Goal: Task Accomplishment & Management: Complete application form

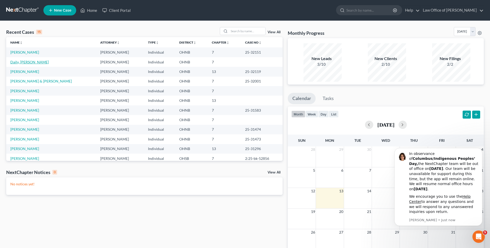
click at [21, 64] on link "Daily, [PERSON_NAME]" at bounding box center [29, 62] width 38 height 4
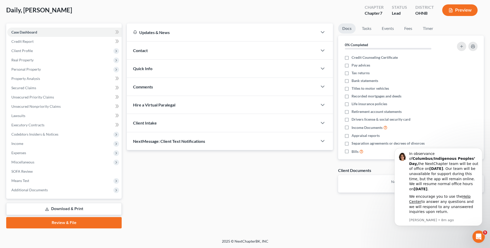
scroll to position [43, 0]
click at [45, 188] on span "Additional Documents" at bounding box center [29, 190] width 36 height 4
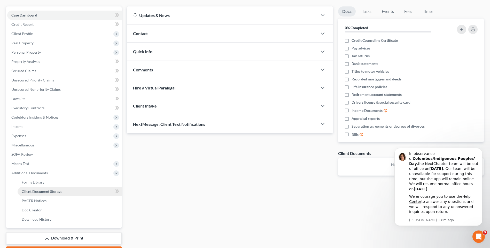
click at [51, 194] on span "Client Document Storage" at bounding box center [42, 191] width 41 height 4
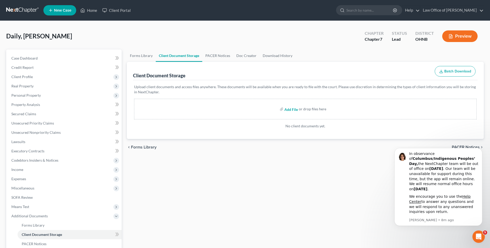
click at [289, 114] on input "file" at bounding box center [290, 109] width 12 height 9
type input "C:\fakepath\Daily pay stubs for filing.pdf"
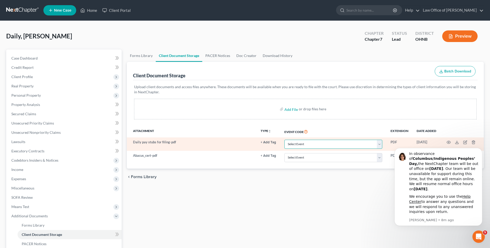
click at [371, 149] on select "Select Event 20 Largest Unsecured Creditors Amended List of Creditors (Fee) Ame…" at bounding box center [333, 144] width 98 height 9
select select "20"
click at [284, 148] on select "Select Event 20 Largest Unsecured Creditors Amended List of Creditors (Fee) Ame…" at bounding box center [333, 144] width 98 height 9
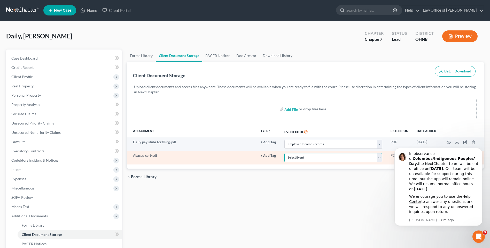
click at [336, 162] on select "Select Event 20 Largest Unsecured Creditors Amended List of Creditors (Fee) Ame…" at bounding box center [333, 157] width 98 height 9
select select "5"
click at [284, 162] on select "Select Event 20 Largest Unsecured Creditors Amended List of Creditors (Fee) Ame…" at bounding box center [333, 157] width 98 height 9
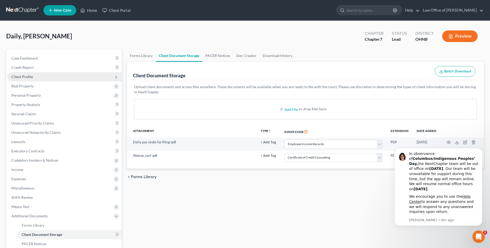
click at [22, 79] on span "Client Profile" at bounding box center [21, 77] width 21 height 4
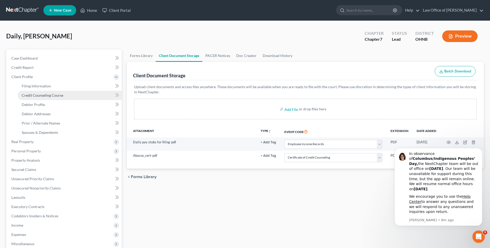
click at [56, 98] on span "Credit Counseling Course" at bounding box center [43, 95] width 42 height 4
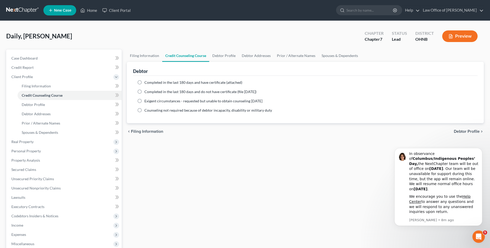
click at [144, 85] on label "Completed in the last 180 days and have certificate (attached)" at bounding box center [193, 82] width 98 height 5
click at [146, 83] on input "Completed in the last 180 days and have certificate (attached)" at bounding box center [147, 81] width 3 height 3
radio input "true"
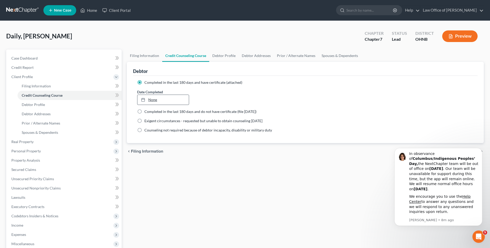
type input "[DATE]"
click at [151, 104] on link "[DATE]" at bounding box center [162, 100] width 51 height 10
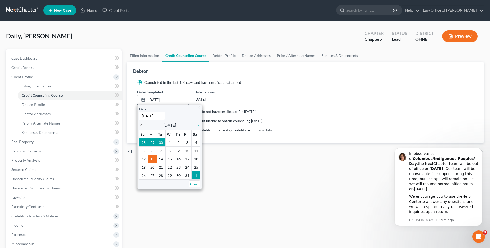
click at [142, 127] on icon "chevron_left" at bounding box center [142, 125] width 7 height 4
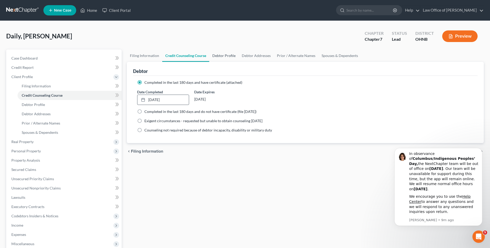
click at [235, 59] on link "Debtor Profile" at bounding box center [223, 56] width 29 height 12
select select "1"
select select "3"
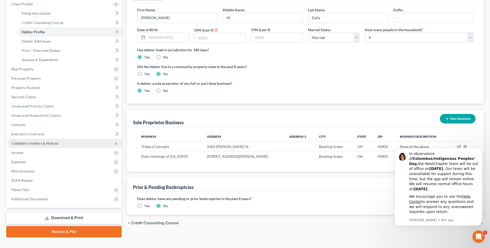
scroll to position [102, 0]
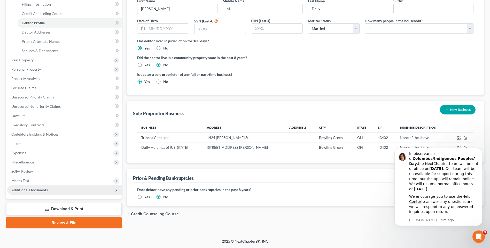
click at [28, 188] on span "Additional Documents" at bounding box center [29, 190] width 36 height 4
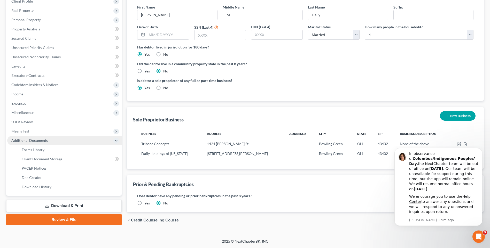
scroll to position [92, 0]
click at [38, 148] on span "Forms Library" at bounding box center [33, 150] width 23 height 4
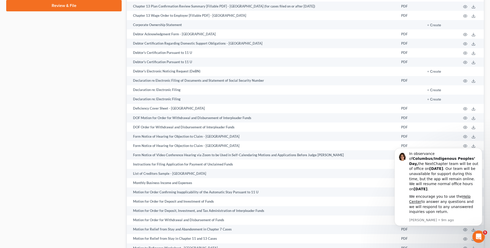
scroll to position [299, 0]
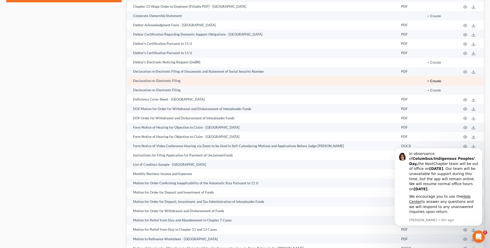
click at [427, 83] on button "+ Create" at bounding box center [434, 81] width 14 height 4
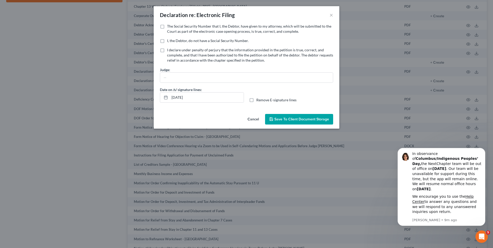
click at [167, 28] on label "The Social Security Number that I, the Debtor, have given to my attorney, which…" at bounding box center [250, 29] width 166 height 10
click at [169, 27] on input "The Social Security Number that I, the Debtor, have given to my attorney, which…" at bounding box center [170, 25] width 3 height 3
checkbox input "true"
click at [176, 102] on input "[DATE]" at bounding box center [207, 98] width 74 height 10
type input "[DATE]"
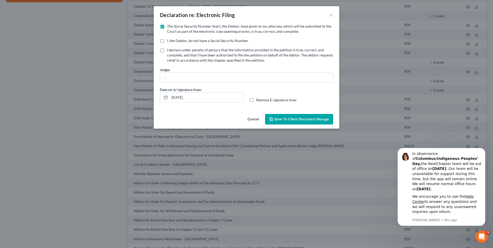
click at [257, 103] on label "Remove E-signature lines" at bounding box center [277, 100] width 40 height 5
click at [259, 101] on input "Remove E-signature lines" at bounding box center [260, 99] width 3 height 3
checkbox input "true"
click at [294, 122] on span "Save to Client Document Storage" at bounding box center [302, 119] width 55 height 4
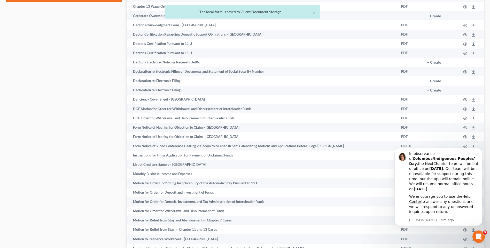
scroll to position [170, 0]
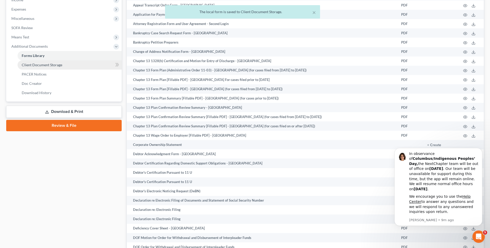
click at [46, 67] on span "Client Document Storage" at bounding box center [42, 65] width 41 height 4
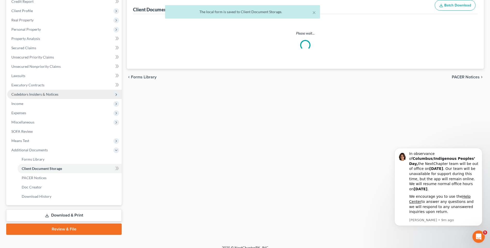
select select "20"
select select "5"
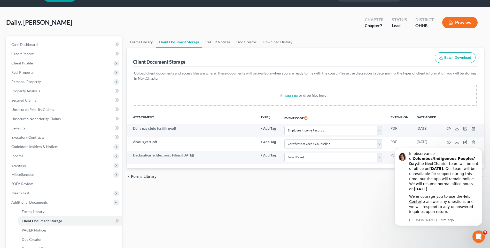
scroll to position [26, 0]
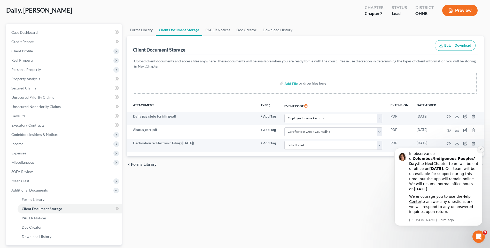
click at [481, 150] on icon "Dismiss notification" at bounding box center [480, 150] width 2 height 2
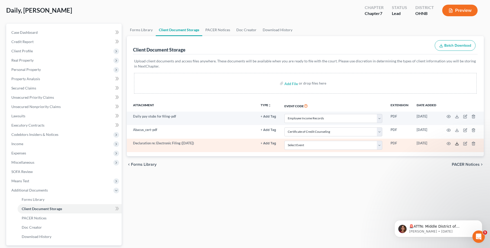
click at [455, 146] on icon at bounding box center [456, 144] width 4 height 4
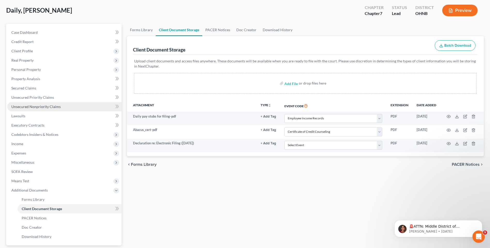
click at [35, 109] on span "Unsecured Nonpriority Claims" at bounding box center [35, 107] width 49 height 4
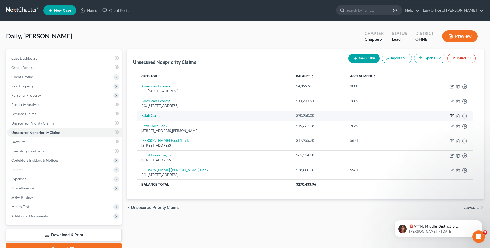
click at [451, 117] on icon "button" at bounding box center [452, 115] width 2 height 2
select select "14"
select select "0"
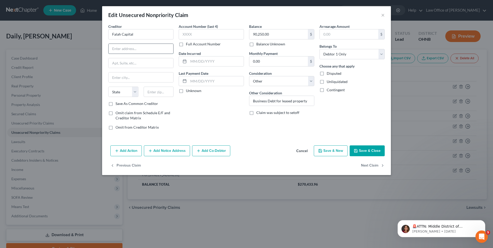
click at [129, 53] on input "text" at bounding box center [141, 49] width 65 height 10
paste input "[STREET_ADDRESS][PERSON_NAME][US_STATE]."
type input "[STREET_ADDRESS][PERSON_NAME][US_STATE]."
click at [144, 97] on input "text" at bounding box center [159, 92] width 30 height 10
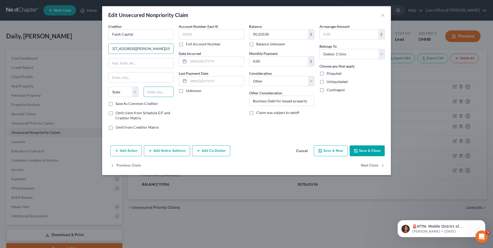
scroll to position [0, 0]
type input "43604"
type input "[GEOGRAPHIC_DATA]"
select select "36"
click at [138, 52] on input "[STREET_ADDRESS][PERSON_NAME][US_STATE]." at bounding box center [141, 49] width 65 height 10
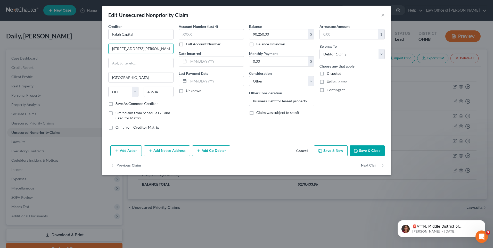
type input "[STREET_ADDRESS][PERSON_NAME]"
click at [374, 156] on button "Save & Close" at bounding box center [367, 151] width 35 height 11
type input "0"
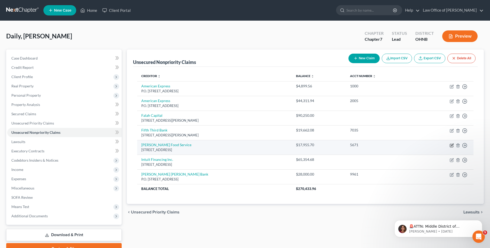
click at [450, 148] on icon "button" at bounding box center [451, 145] width 4 height 4
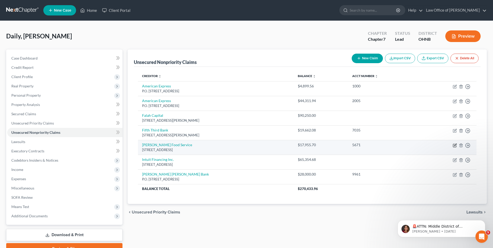
select select "23"
select select "14"
select select "0"
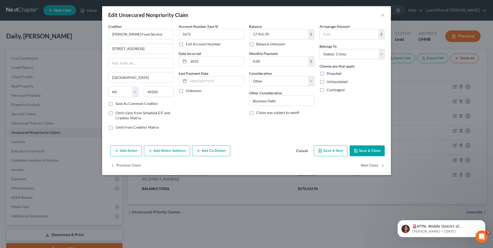
click at [149, 151] on line "button" at bounding box center [150, 151] width 2 height 0
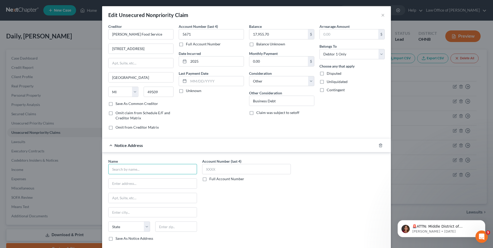
click at [144, 174] on input "text" at bounding box center [152, 169] width 89 height 10
type input "u"
type input "U"
type input "United Credit Services, Inc."
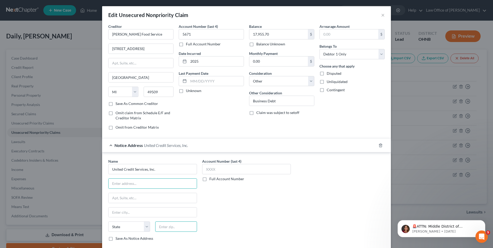
click at [169, 232] on input "text" at bounding box center [176, 227] width 42 height 10
type input "02035"
type input "[GEOGRAPHIC_DATA]"
select select "22"
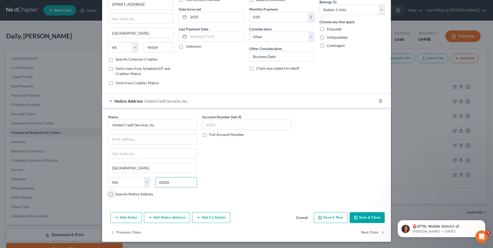
click at [174, 180] on input "02035" at bounding box center [176, 182] width 42 height 10
type input "02035-0381"
click at [121, 136] on input "text" at bounding box center [153, 139] width 88 height 10
type input "PO BOX 381"
type input "[STREET_ADDRESS]"
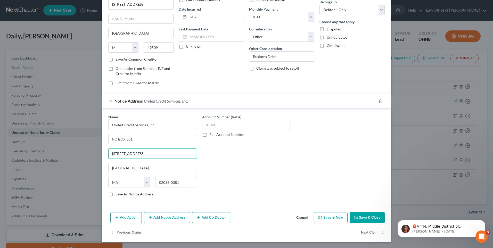
click at [116, 193] on label "Save As Notice Address" at bounding box center [135, 194] width 38 height 5
click at [118, 193] on input "Save As Notice Address" at bounding box center [119, 193] width 3 height 3
click at [375, 215] on button "Save & Close" at bounding box center [367, 217] width 35 height 11
checkbox input "false"
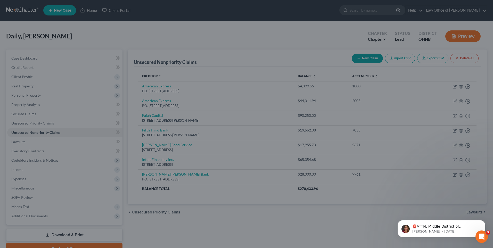
type input "0"
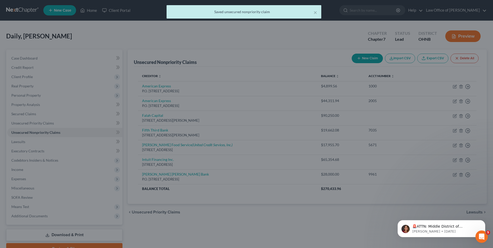
scroll to position [0, 0]
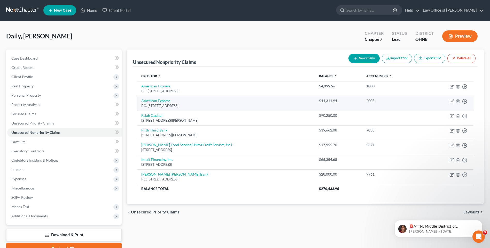
click at [450, 103] on icon "button" at bounding box center [451, 101] width 4 height 4
select select "45"
select select "14"
select select "0"
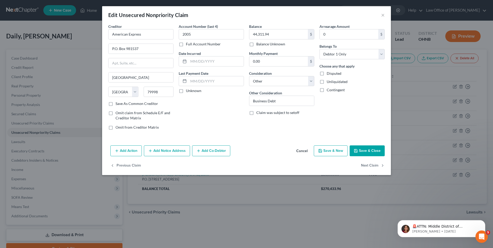
click at [154, 156] on button "Add Notice Address" at bounding box center [167, 151] width 46 height 11
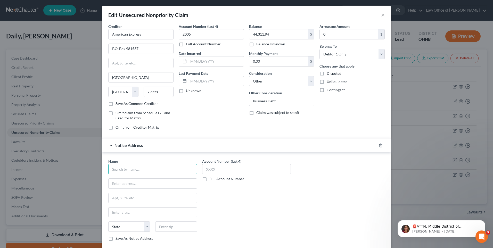
click at [134, 174] on input "text" at bounding box center [152, 169] width 89 height 10
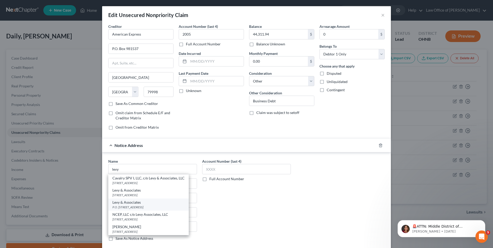
click at [128, 210] on div "P.O. [STREET_ADDRESS]" at bounding box center [149, 207] width 72 height 4
type input "Levy & Associates"
type input "P.O. Box 182423"
type input "Columbus"
select select "36"
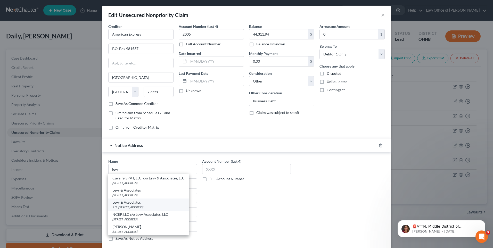
type input "43218-2423"
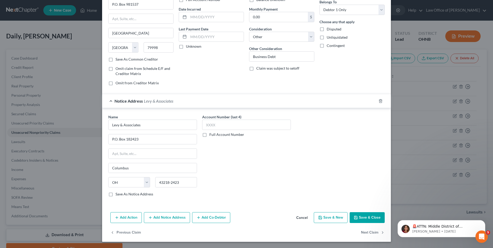
scroll to position [62, 0]
click at [239, 120] on input "text" at bounding box center [246, 125] width 89 height 10
type input "8187"
click at [371, 217] on button "Save & Close" at bounding box center [367, 217] width 35 height 11
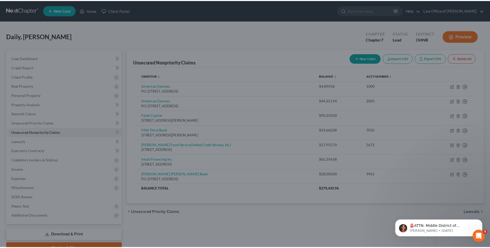
scroll to position [0, 0]
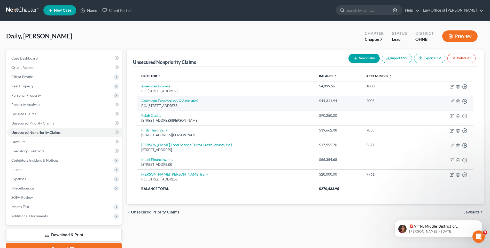
click at [449, 103] on icon "button" at bounding box center [451, 101] width 4 height 4
select select "45"
select select "14"
select select "0"
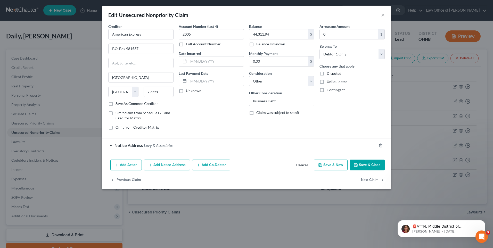
click at [186, 47] on label "Full Account Number" at bounding box center [203, 44] width 35 height 5
click at [188, 45] on input "Full Account Number" at bounding box center [189, 43] width 3 height 3
drag, startPoint x: 176, startPoint y: 47, endPoint x: 190, endPoint y: 56, distance: 16.6
click at [186, 47] on label "Full Account Number" at bounding box center [203, 44] width 35 height 5
click at [188, 45] on input "Full Account Number" at bounding box center [189, 43] width 3 height 3
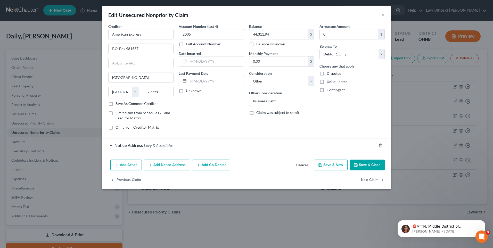
click at [308, 171] on button "Cancel" at bounding box center [302, 165] width 20 height 10
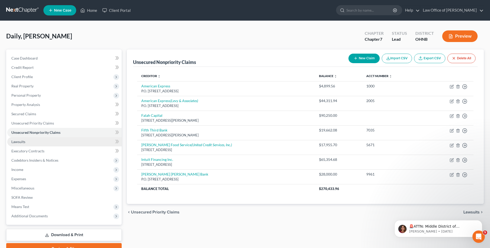
click at [22, 144] on span "Lawsuits" at bounding box center [18, 142] width 14 height 4
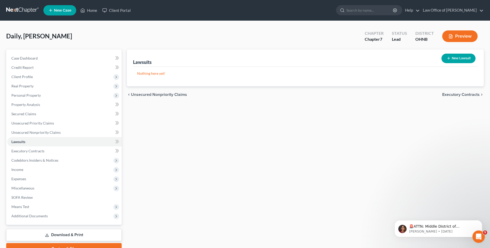
click at [446, 60] on icon "button" at bounding box center [448, 58] width 4 height 4
select select "0"
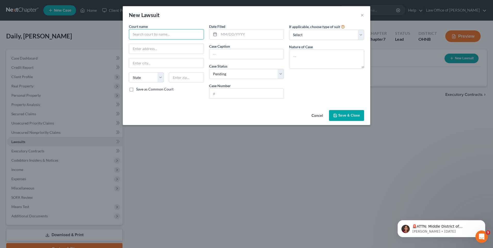
click at [144, 36] on input "text" at bounding box center [166, 34] width 75 height 10
type input "A"
click at [149, 45] on div "Wood County Common Pleas" at bounding box center [160, 43] width 54 height 5
type input "Wood County Common Pleas"
type input "[STREET_ADDRESS]"
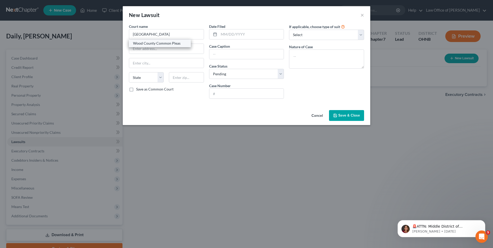
type input "Bowling Green"
select select "36"
type input "43402"
click at [227, 38] on input "text" at bounding box center [251, 34] width 65 height 10
type input "[DATE]"
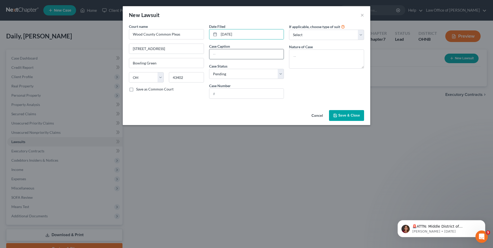
click at [227, 58] on input "text" at bounding box center [247, 54] width 75 height 10
type input "American Express Nat'l Bank v Daily"
click at [225, 99] on input "text" at bounding box center [247, 94] width 75 height 10
type input "2025CV0690"
click at [357, 118] on span "Save & Close" at bounding box center [350, 115] width 22 height 4
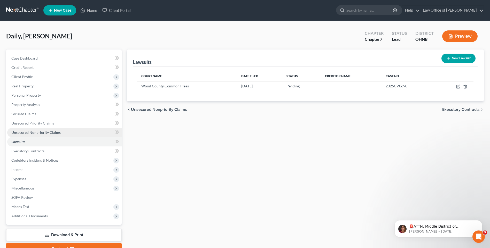
click at [47, 135] on span "Unsecured Nonpriority Claims" at bounding box center [35, 132] width 49 height 4
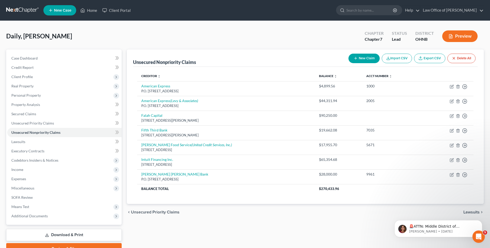
click at [359, 59] on button "New Claim" at bounding box center [363, 59] width 31 height 10
select select "0"
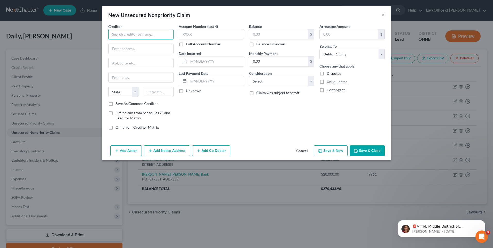
click at [140, 36] on input "text" at bounding box center [140, 34] width 65 height 10
type input "b"
type input "Bowling Green Muni Utilities"
type input "[STREET_ADDRESS]"
click at [146, 97] on input "text" at bounding box center [159, 92] width 30 height 10
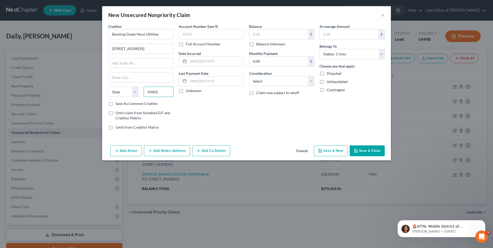
type input "43402"
type input "Bowling Green"
select select "36"
click at [116, 106] on label "Save As Common Creditor" at bounding box center [137, 103] width 43 height 5
click at [118, 105] on input "Save As Common Creditor" at bounding box center [119, 102] width 3 height 3
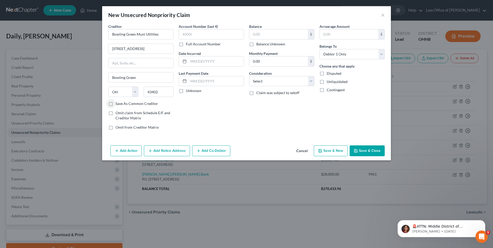
checkbox input "true"
click at [190, 39] on input "text" at bounding box center [211, 34] width 65 height 10
type input "005"
click at [255, 38] on input "text" at bounding box center [279, 34] width 59 height 10
type input "2,669.44"
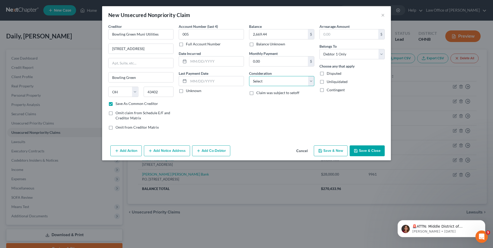
click at [292, 86] on select "Select Cable / Satellite Services Collection Agency Credit Card Debt Debt Couns…" at bounding box center [281, 81] width 65 height 10
select select "20"
click at [249, 81] on select "Select Cable / Satellite Services Collection Agency Credit Card Debt Debt Couns…" at bounding box center [281, 81] width 65 height 10
click at [369, 156] on button "Save & Close" at bounding box center [367, 151] width 35 height 11
checkbox input "false"
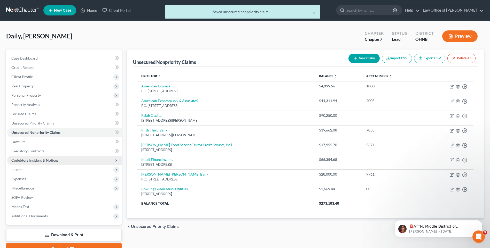
click at [31, 163] on span "Codebtors Insiders & Notices" at bounding box center [34, 160] width 47 height 4
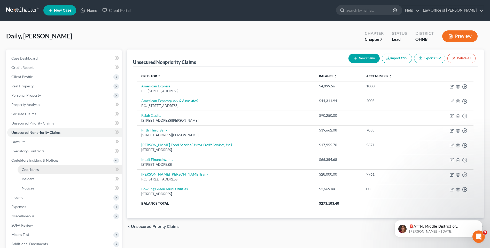
click at [34, 172] on span "Codebtors" at bounding box center [30, 169] width 17 height 4
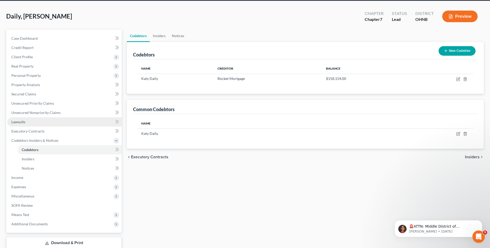
scroll to position [73, 0]
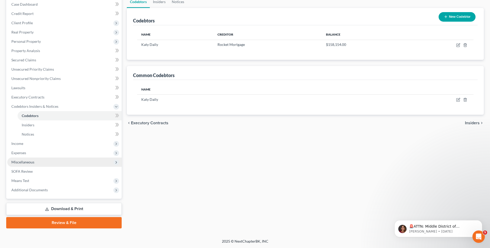
click at [23, 160] on span "Miscellaneous" at bounding box center [22, 162] width 23 height 4
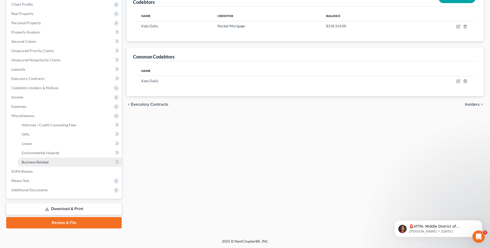
click at [38, 164] on span "Business Related" at bounding box center [35, 162] width 27 height 4
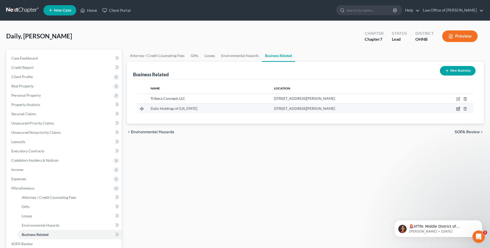
click at [456, 111] on icon "button" at bounding box center [458, 109] width 4 height 4
select select "sole_proprietor"
select select "36"
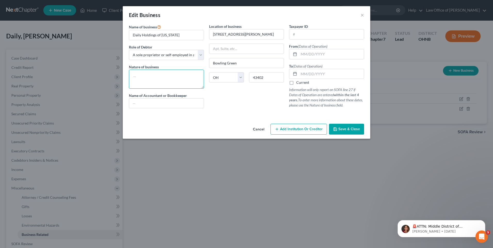
click at [152, 79] on textarea at bounding box center [166, 79] width 75 height 19
type textarea "No business activity under this name in calendar year [DATE]"
click at [303, 57] on div at bounding box center [326, 54] width 75 height 10
click at [313, 57] on input "text" at bounding box center [331, 54] width 65 height 10
type input "[DATE]"
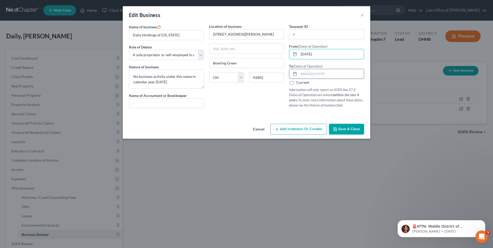
click at [308, 79] on input "text" at bounding box center [331, 74] width 65 height 10
type input "[DATE]"
click at [362, 135] on button "Save & Close" at bounding box center [346, 129] width 35 height 11
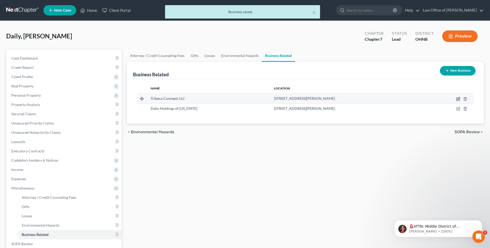
click at [456, 101] on icon "button" at bounding box center [458, 99] width 4 height 4
select select "sole_proprietor"
select select "36"
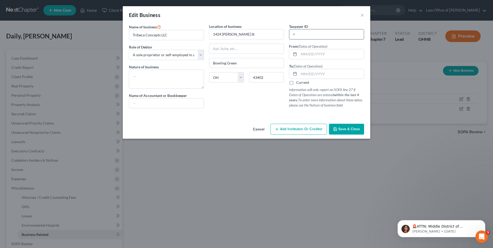
click at [308, 36] on input "text" at bounding box center [327, 34] width 75 height 10
type input "[US_EMPLOYER_IDENTIFICATION_NUMBER]"
click at [308, 78] on input "text" at bounding box center [331, 74] width 65 height 10
type input "[DATE]"
click at [307, 56] on input "text" at bounding box center [331, 54] width 65 height 10
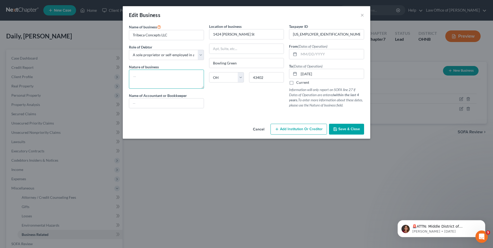
click at [134, 79] on textarea at bounding box center [166, 79] width 75 height 19
type textarea "Restaurant"
click at [315, 57] on input "text" at bounding box center [331, 54] width 65 height 10
type input "[DATE]"
click at [355, 131] on span "Save & Close" at bounding box center [350, 129] width 22 height 4
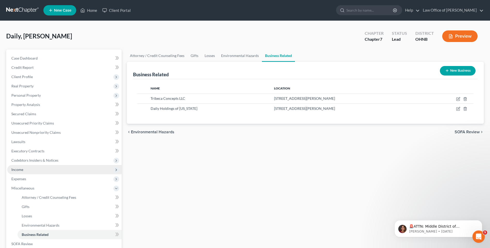
click at [23, 172] on span "Income" at bounding box center [17, 169] width 12 height 4
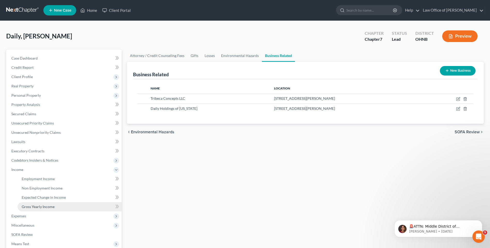
click at [38, 209] on span "Gross Yearly Income" at bounding box center [38, 207] width 33 height 4
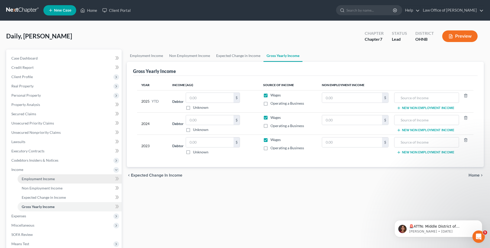
click at [44, 181] on span "Employment Income" at bounding box center [38, 179] width 33 height 4
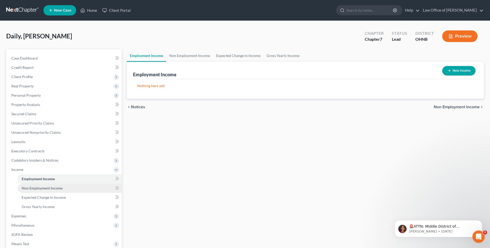
click at [42, 190] on span "Non Employment Income" at bounding box center [42, 188] width 41 height 4
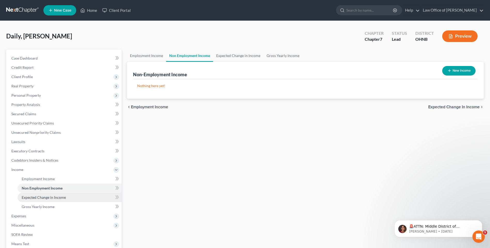
click at [40, 200] on span "Expected Change in Income" at bounding box center [44, 197] width 44 height 4
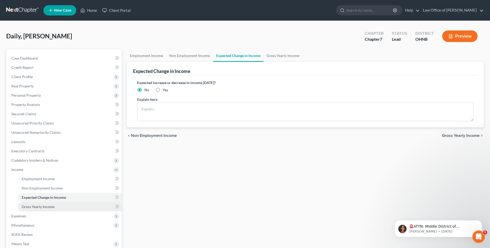
click at [39, 209] on span "Gross Yearly Income" at bounding box center [38, 207] width 33 height 4
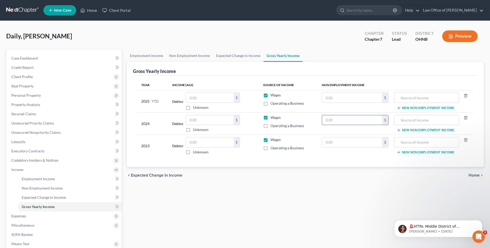
click at [340, 125] on input "text" at bounding box center [352, 120] width 60 height 10
type input "1,040,000"
click at [425, 125] on input "text" at bounding box center [426, 120] width 59 height 10
type input "Gross Business Revenue"
click at [352, 147] on input "text" at bounding box center [352, 143] width 60 height 10
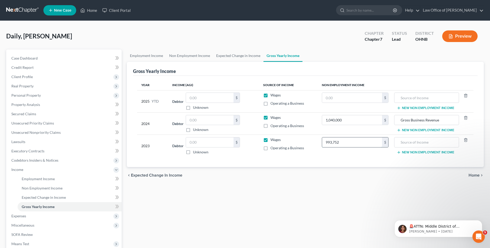
type input "993,752"
click at [331, 125] on input "1,040,000" at bounding box center [352, 120] width 60 height 10
click at [335, 125] on input "1,040,000" at bounding box center [352, 120] width 60 height 10
click at [333, 125] on input "1,040,000" at bounding box center [352, 120] width 60 height 10
click at [333, 125] on input "100,000" at bounding box center [352, 120] width 60 height 10
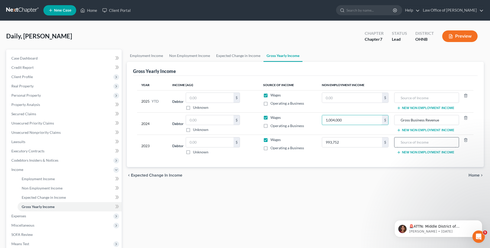
type input "1,004,000"
click at [411, 147] on input "text" at bounding box center [426, 143] width 59 height 10
type input "Gross Business Revenue"
click at [341, 103] on input "text" at bounding box center [352, 98] width 60 height 10
type input "350,000"
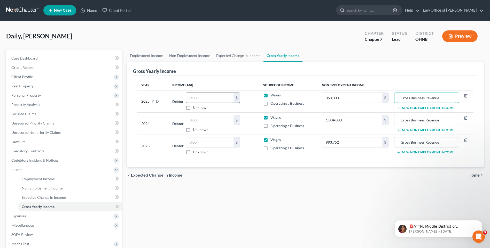
type input "Gross Business Revenue"
click at [206, 103] on input "text" at bounding box center [209, 98] width 47 height 10
type input "14,531"
click at [203, 125] on input "text" at bounding box center [209, 120] width 47 height 10
click at [45, 181] on span "Employment Income" at bounding box center [38, 179] width 33 height 4
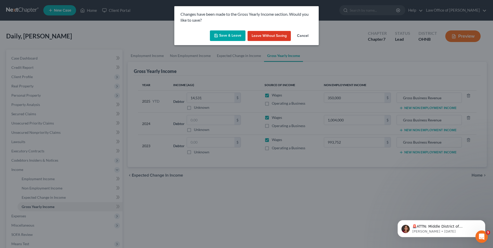
click at [228, 35] on button "Save & Leave" at bounding box center [228, 35] width 36 height 11
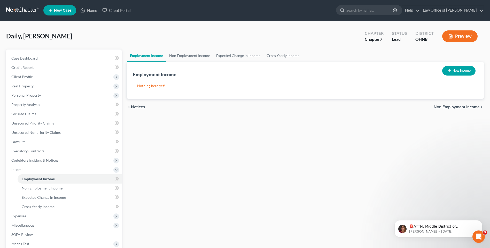
click at [447, 73] on icon "button" at bounding box center [449, 71] width 4 height 4
select select "0"
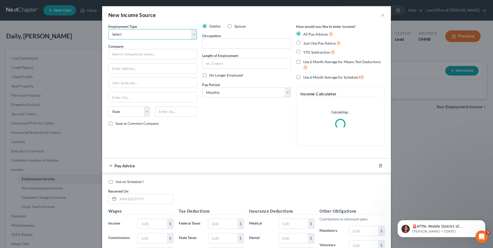
click at [188, 36] on select "Select Full or [DEMOGRAPHIC_DATA] Employment Self Employment" at bounding box center [152, 34] width 89 height 10
select select "0"
click at [108, 31] on select "Select Full or [DEMOGRAPHIC_DATA] Employment Self Employment" at bounding box center [152, 34] width 89 height 10
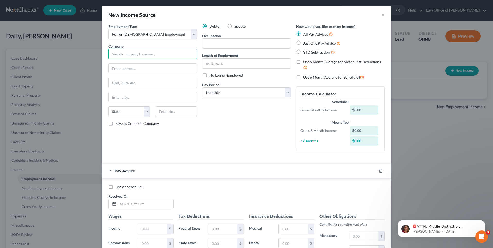
click at [137, 56] on input "text" at bounding box center [152, 54] width 89 height 10
type input "Northern Haserot"
type input "[STREET_ADDRESS][PERSON_NAME]"
type input "44146"
type input "[GEOGRAPHIC_DATA]"
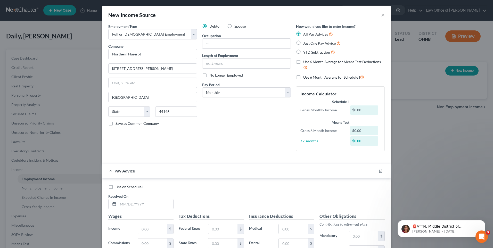
select select "36"
click at [207, 44] on input "text" at bounding box center [247, 44] width 88 height 10
type input "Direct Sales Representative"
click at [219, 68] on input "text" at bounding box center [247, 64] width 88 height 10
type input "2 weeks"
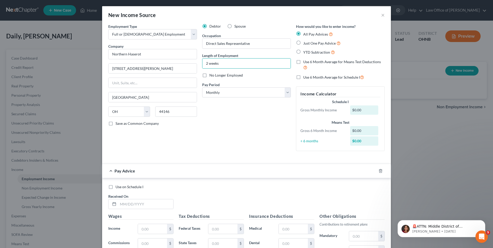
click at [303, 46] on label "Just One Pay Advice" at bounding box center [321, 43] width 37 height 6
click at [306, 44] on input "Just One Pay Advice" at bounding box center [307, 41] width 3 height 3
radio input "true"
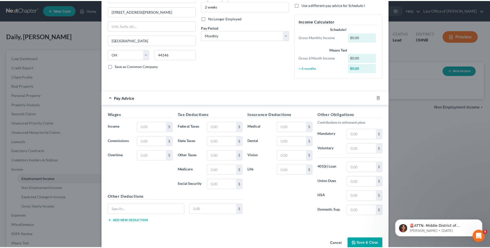
scroll to position [77, 0]
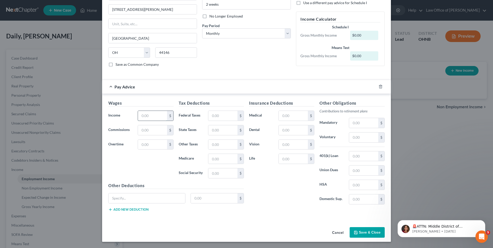
click at [144, 111] on input "text" at bounding box center [152, 116] width 29 height 10
type input "6,465"
click at [221, 111] on input "text" at bounding box center [223, 116] width 29 height 10
type input "809"
click at [290, 111] on input "text" at bounding box center [293, 116] width 29 height 10
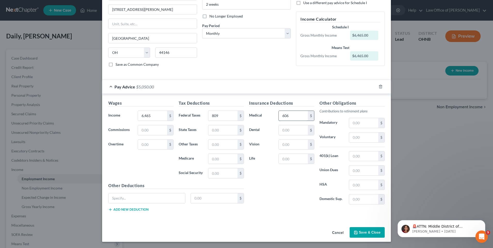
type input "606"
click at [371, 230] on button "Save & Close" at bounding box center [367, 232] width 35 height 11
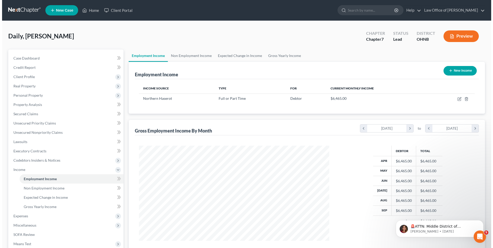
scroll to position [99, 201]
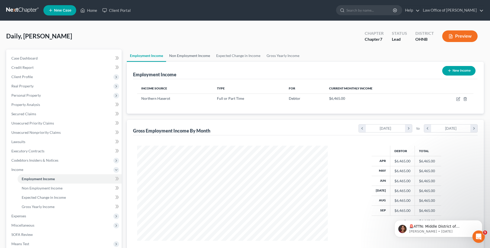
click at [193, 60] on link "Non Employment Income" at bounding box center [189, 56] width 47 height 12
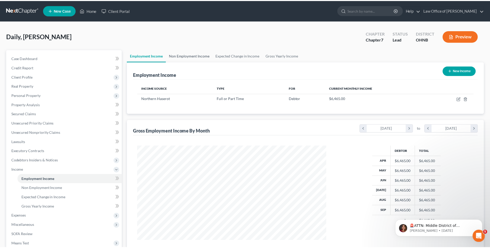
scroll to position [99, 203]
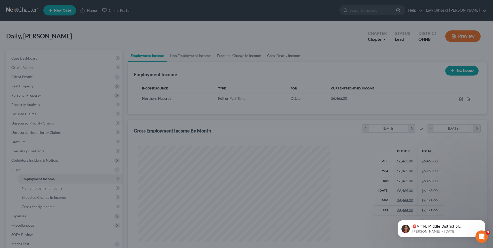
click at [201, 51] on div at bounding box center [246, 124] width 493 height 248
click at [484, 223] on icon "Dismiss notification" at bounding box center [484, 221] width 3 height 3
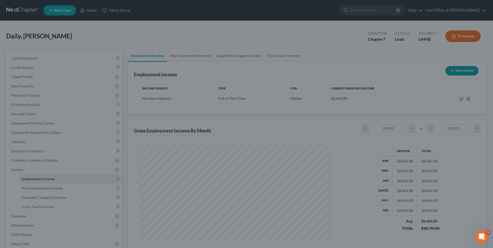
click at [269, 134] on div at bounding box center [246, 124] width 493 height 248
click at [50, 77] on div at bounding box center [246, 124] width 493 height 248
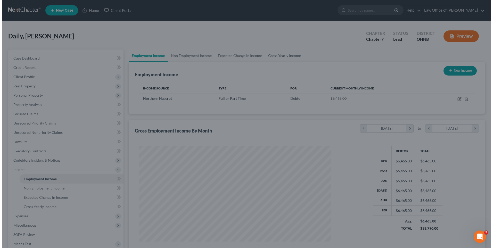
scroll to position [257977, 257875]
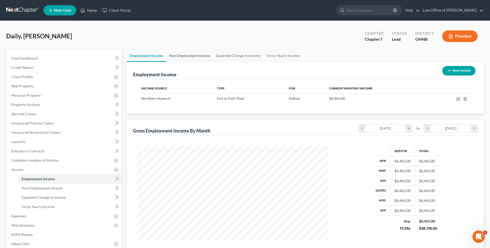
click at [195, 58] on link "Non Employment Income" at bounding box center [189, 56] width 47 height 12
click at [285, 60] on link "Gross Yearly Income" at bounding box center [282, 56] width 39 height 12
click at [447, 73] on icon "button" at bounding box center [449, 71] width 4 height 4
select select "0"
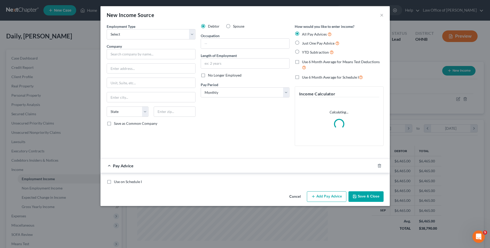
scroll to position [99, 203]
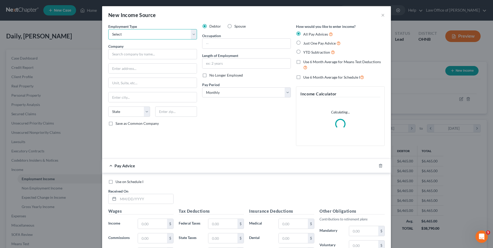
click at [188, 36] on select "Select Full or [DEMOGRAPHIC_DATA] Employment Self Employment" at bounding box center [152, 34] width 89 height 10
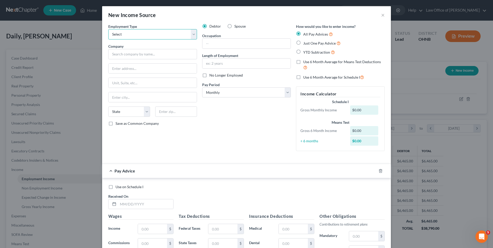
select select "1"
click at [108, 31] on select "Select Full or [DEMOGRAPHIC_DATA] Employment Self Employment" at bounding box center [152, 34] width 89 height 10
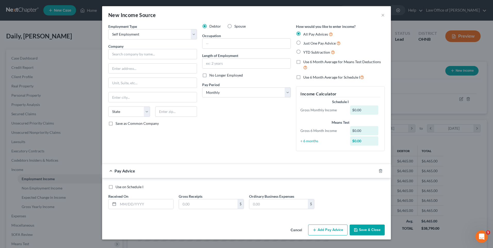
click at [235, 29] on label "Spouse" at bounding box center [240, 26] width 11 height 5
click at [237, 27] on input "Spouse" at bounding box center [238, 25] width 3 height 3
radio input "true"
click at [227, 47] on input "text" at bounding box center [247, 44] width 88 height 10
type input "Door Dash"
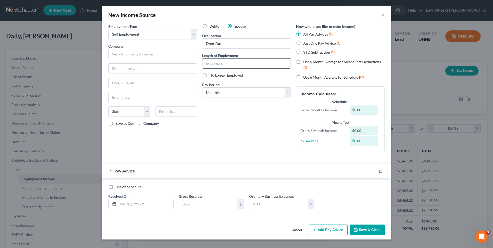
click at [224, 68] on input "text" at bounding box center [247, 64] width 88 height 10
type input "9 months"
click at [303, 46] on label "Just One Pay Advice" at bounding box center [321, 43] width 37 height 6
click at [306, 44] on input "Just One Pay Advice" at bounding box center [307, 41] width 3 height 3
radio input "true"
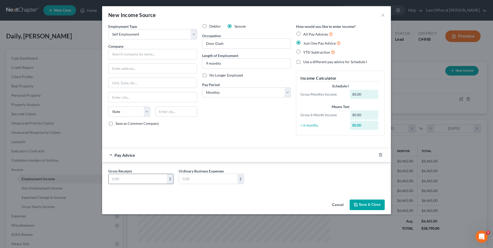
click at [131, 184] on input "text" at bounding box center [138, 179] width 59 height 10
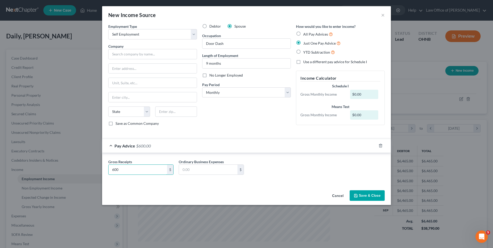
type input "600"
click at [371, 201] on button "Save & Close" at bounding box center [367, 195] width 35 height 11
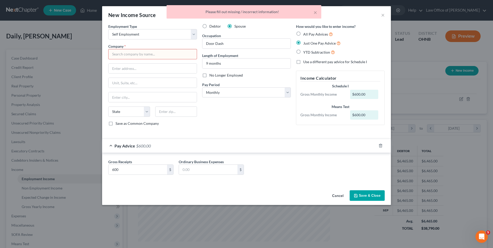
click at [136, 59] on input "text" at bounding box center [152, 54] width 89 height 10
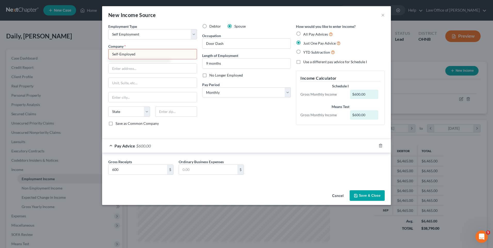
type input "Self-Employed"
click at [375, 201] on button "Save & Close" at bounding box center [367, 195] width 35 height 11
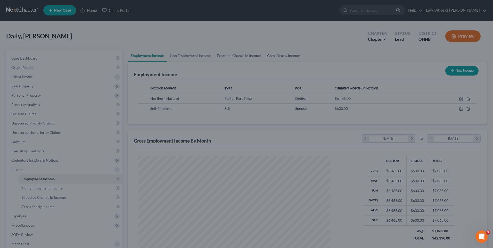
scroll to position [257977, 257875]
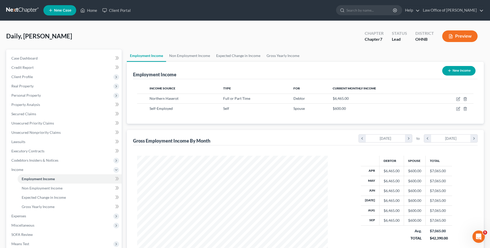
click at [464, 39] on button "Preview" at bounding box center [459, 36] width 35 height 12
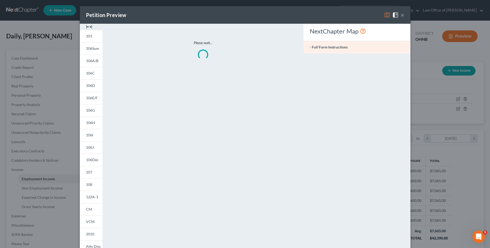
scroll to position [99, 203]
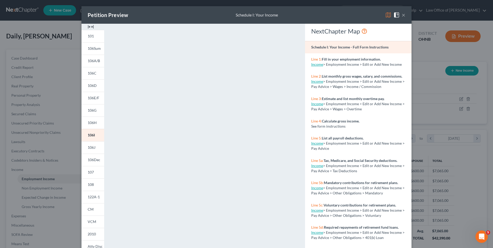
click at [406, 17] on button "×" at bounding box center [404, 15] width 4 height 6
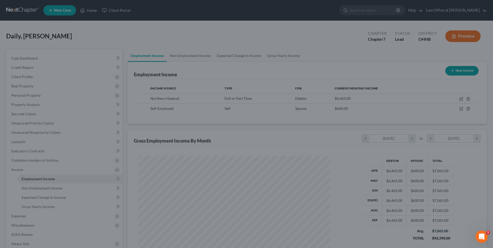
scroll to position [257977, 257875]
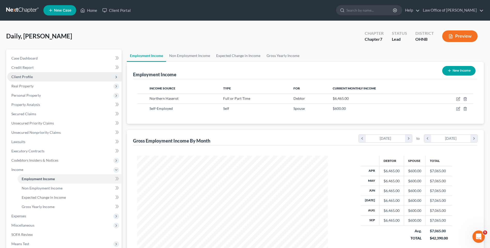
click at [31, 79] on span "Client Profile" at bounding box center [21, 77] width 21 height 4
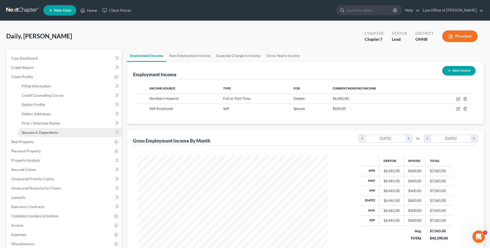
click at [37, 135] on span "Spouses & Dependents" at bounding box center [40, 132] width 36 height 4
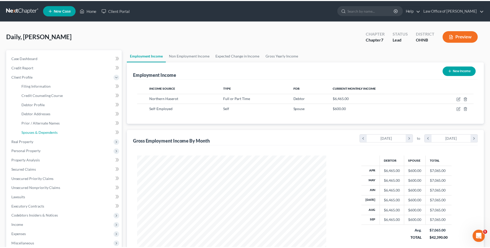
scroll to position [99, 203]
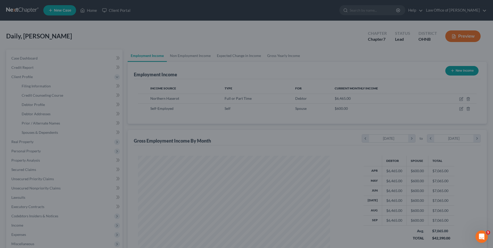
drag, startPoint x: 38, startPoint y: 136, endPoint x: 207, endPoint y: 104, distance: 172.0
click at [39, 136] on div at bounding box center [246, 124] width 493 height 248
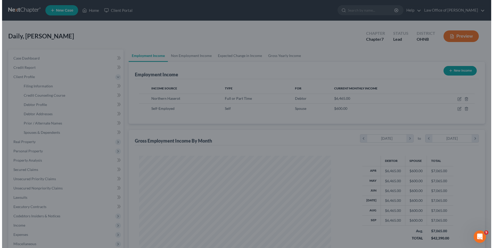
scroll to position [257977, 257875]
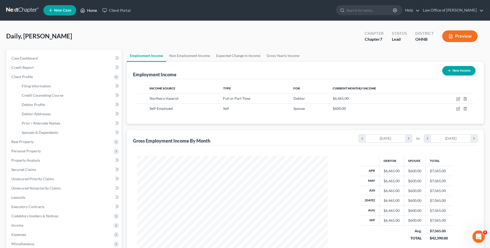
click at [96, 11] on link "Home" at bounding box center [89, 10] width 22 height 9
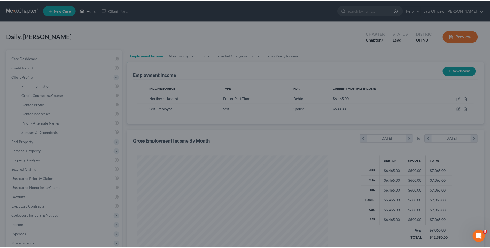
scroll to position [99, 203]
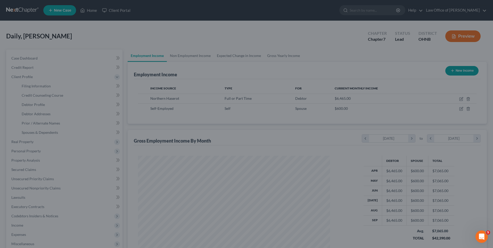
click at [99, 34] on div at bounding box center [246, 124] width 493 height 248
click at [324, 43] on div at bounding box center [246, 124] width 493 height 248
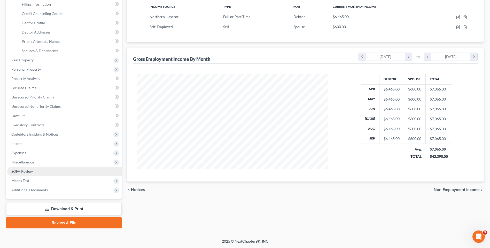
scroll to position [102, 0]
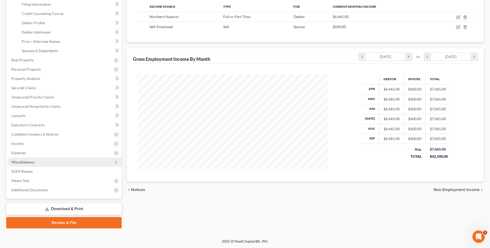
click at [28, 160] on span "Miscellaneous" at bounding box center [22, 162] width 23 height 4
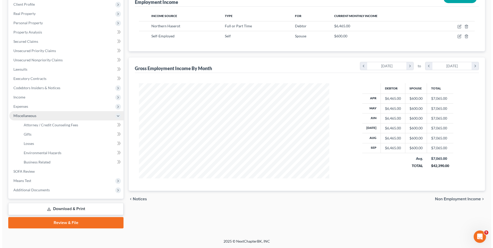
scroll to position [92, 0]
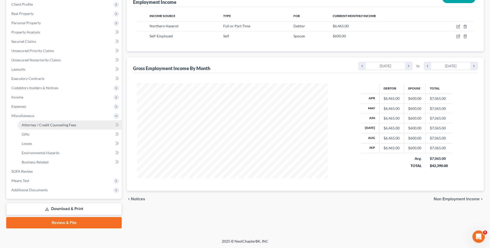
click at [46, 123] on span "Attorney / Credit Counseling Fees" at bounding box center [49, 125] width 54 height 4
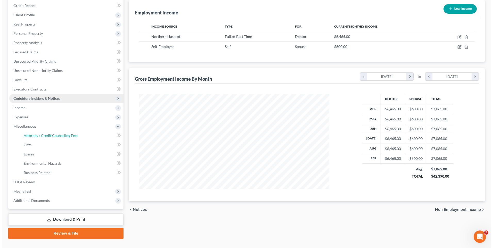
scroll to position [67, 0]
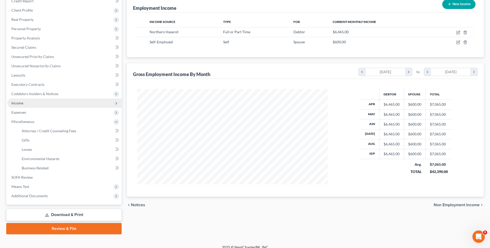
click at [21, 105] on span "Income" at bounding box center [17, 103] width 12 height 4
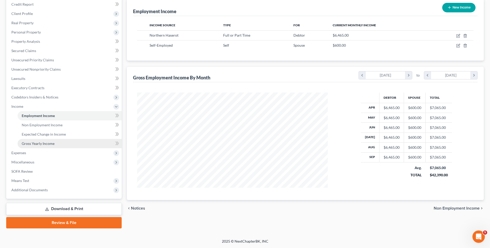
click at [45, 146] on span "Gross Yearly Income" at bounding box center [38, 143] width 33 height 4
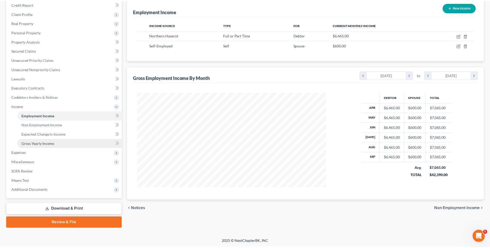
scroll to position [99, 203]
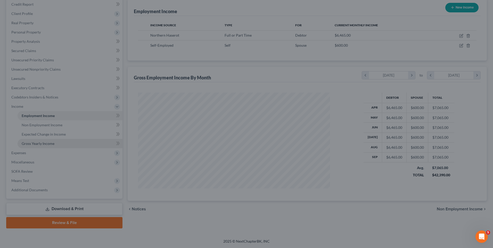
click at [45, 153] on div at bounding box center [246, 124] width 493 height 248
click at [37, 125] on div at bounding box center [246, 124] width 493 height 248
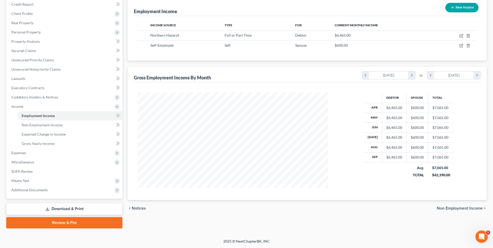
scroll to position [257977, 257875]
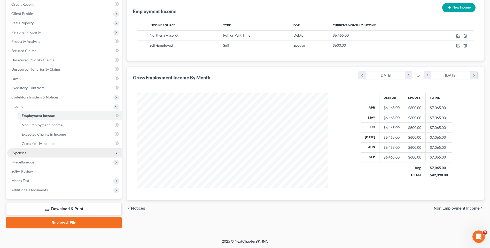
click at [20, 155] on span "Expenses" at bounding box center [18, 153] width 15 height 4
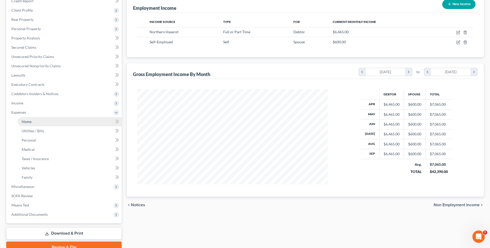
click at [29, 124] on span "Home" at bounding box center [27, 121] width 10 height 4
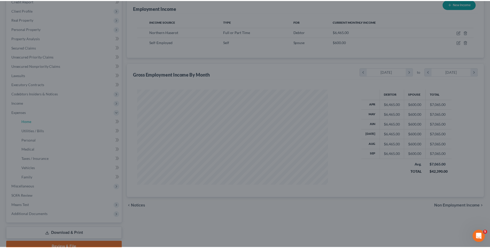
scroll to position [99, 201]
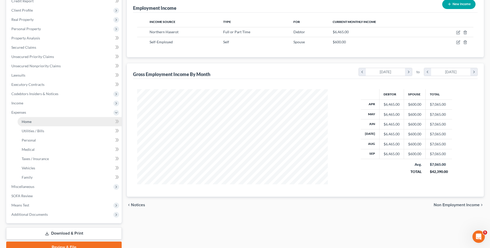
click at [55, 126] on link "Home" at bounding box center [70, 121] width 104 height 9
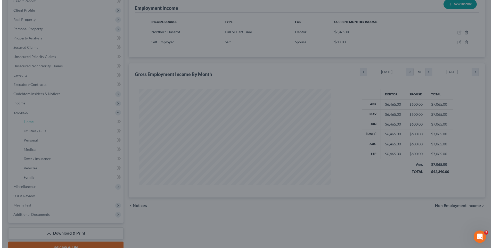
scroll to position [99, 203]
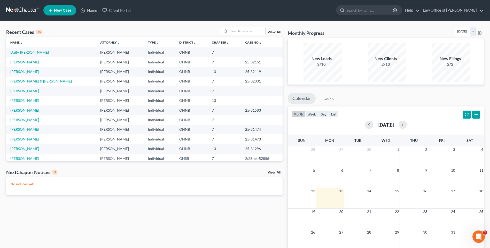
click at [23, 54] on link "Daily, [PERSON_NAME]" at bounding box center [29, 52] width 38 height 4
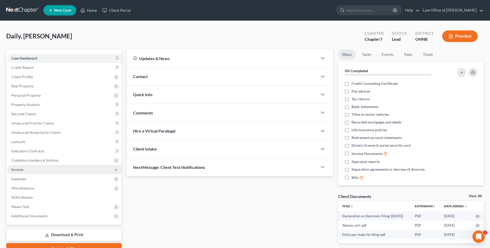
click at [25, 174] on span "Income" at bounding box center [64, 169] width 114 height 9
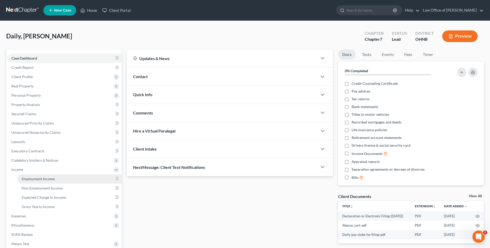
click at [31, 181] on span "Employment Income" at bounding box center [38, 179] width 33 height 4
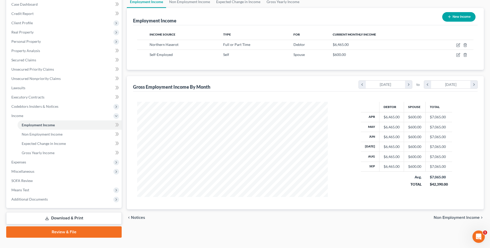
scroll to position [83, 0]
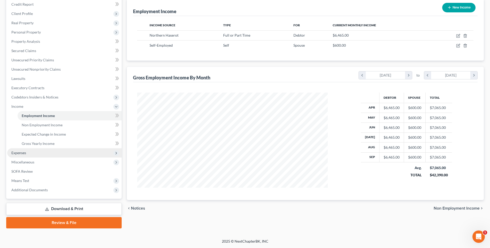
click at [21, 151] on span "Expenses" at bounding box center [18, 153] width 15 height 4
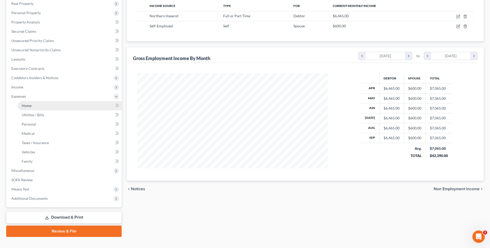
click at [26, 108] on span "Home" at bounding box center [27, 105] width 10 height 4
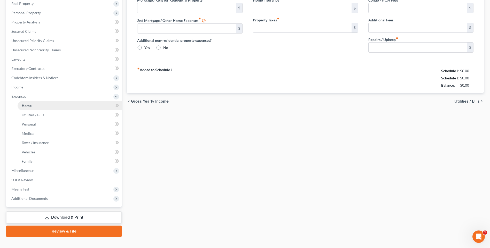
type input "0.00"
radio input "true"
type input "0.00"
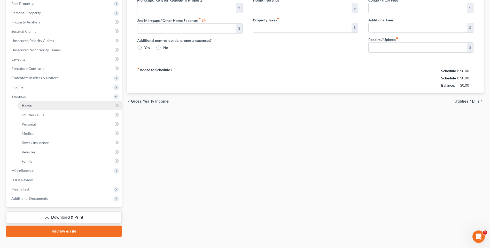
type input "0.00"
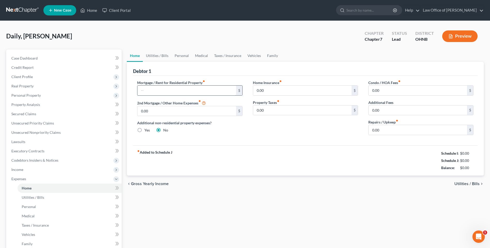
click at [161, 93] on input "text" at bounding box center [186, 91] width 98 height 10
type input "1,348"
click at [376, 135] on input "0.00" at bounding box center [417, 130] width 98 height 10
type input "500"
click at [20, 172] on span "Income" at bounding box center [17, 169] width 12 height 4
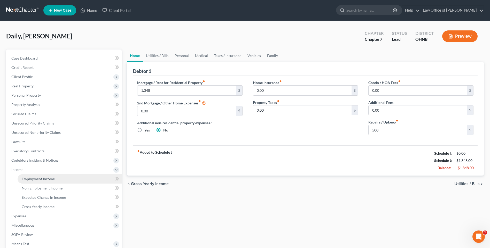
click at [39, 181] on span "Employment Income" at bounding box center [38, 179] width 33 height 4
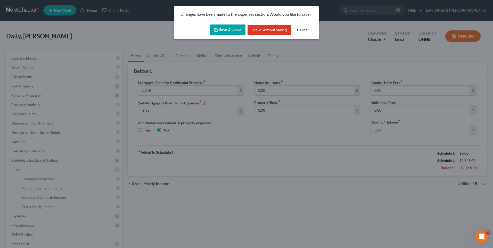
click at [225, 31] on button "Save & Leave" at bounding box center [228, 30] width 36 height 11
type input "1,348.00"
type input "500.00"
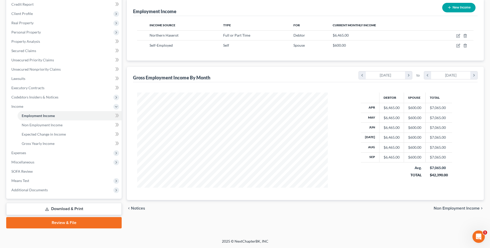
scroll to position [57, 0]
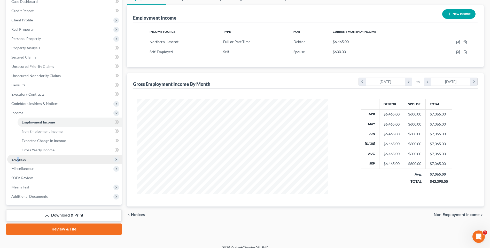
click at [19, 162] on span "Expenses" at bounding box center [18, 159] width 15 height 4
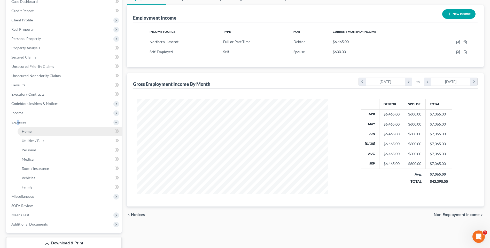
drag, startPoint x: 19, startPoint y: 174, endPoint x: 19, endPoint y: 142, distance: 32.0
click at [20, 136] on link "Home" at bounding box center [70, 131] width 104 height 9
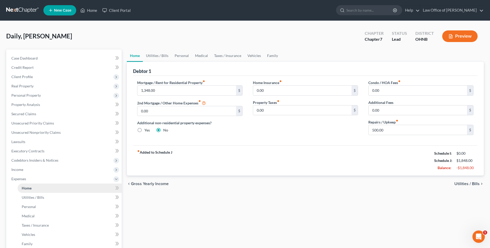
click at [27, 142] on ul "Case Dashboard Payments Invoices Payments Payments Credit Report Client Profile" at bounding box center [64, 170] width 114 height 232
drag, startPoint x: 97, startPoint y: 11, endPoint x: 123, endPoint y: 29, distance: 32.2
click at [97, 11] on link "Home" at bounding box center [89, 10] width 22 height 9
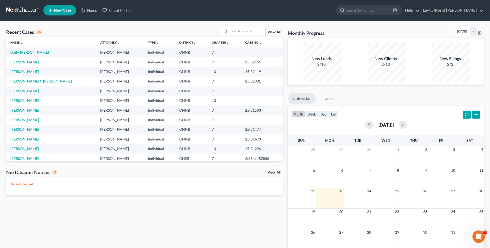
click at [16, 54] on link "Daily, [PERSON_NAME]" at bounding box center [29, 52] width 38 height 4
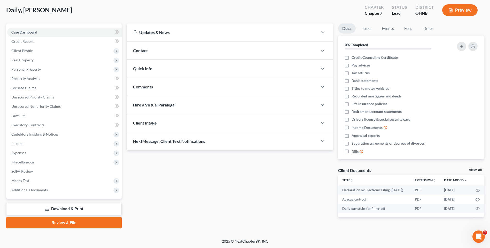
scroll to position [46, 0]
click at [17, 151] on span "Expenses" at bounding box center [18, 153] width 15 height 4
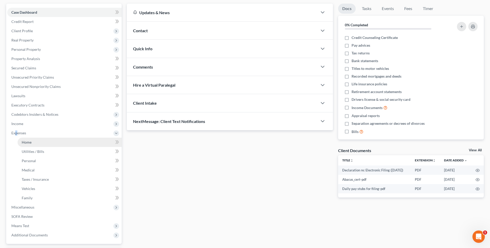
drag, startPoint x: 17, startPoint y: 144, endPoint x: 29, endPoint y: 155, distance: 15.3
click at [29, 145] on span "Home" at bounding box center [27, 142] width 10 height 4
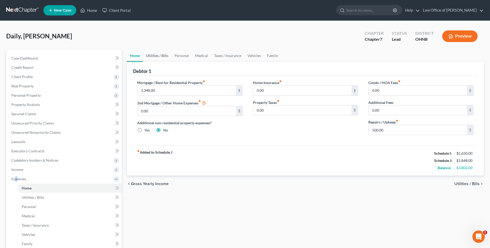
click at [164, 59] on link "Utilities / Bills" at bounding box center [157, 56] width 29 height 12
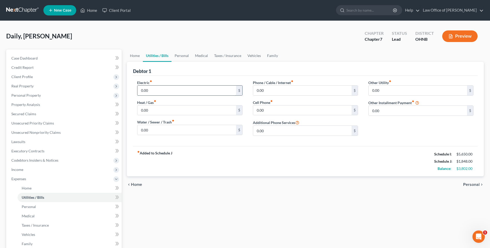
click at [145, 95] on input "0.00" at bounding box center [186, 91] width 98 height 10
click at [145, 94] on input "500" at bounding box center [186, 91] width 98 height 10
type input "450"
click at [261, 115] on input "0.00" at bounding box center [302, 111] width 98 height 10
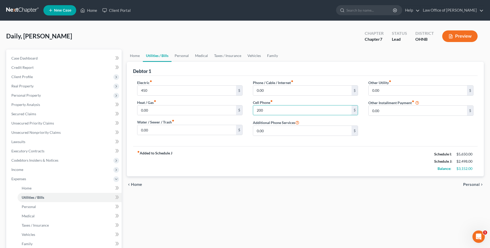
type input "200"
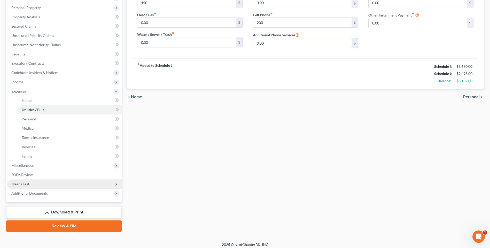
scroll to position [103, 0]
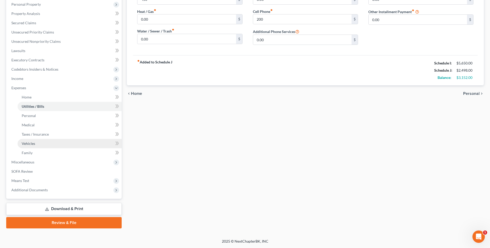
click at [26, 146] on span "Vehicles" at bounding box center [28, 143] width 13 height 4
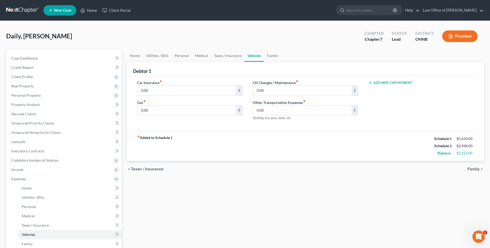
click at [370, 85] on icon "button" at bounding box center [370, 83] width 4 height 4
click at [375, 95] on input "text" at bounding box center [412, 91] width 89 height 10
type input "164.5"
click at [146, 95] on input "0.00" at bounding box center [186, 91] width 98 height 10
type input "150"
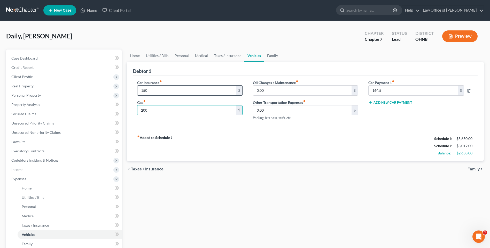
type input "200"
click at [183, 58] on link "Personal" at bounding box center [181, 56] width 20 height 12
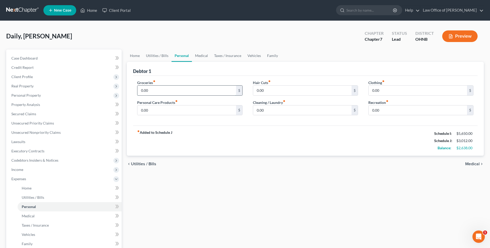
click at [169, 95] on input "0.00" at bounding box center [186, 91] width 98 height 10
type input "1,200"
type input "75"
click at [374, 95] on input "0.00" at bounding box center [417, 91] width 98 height 10
type input "100"
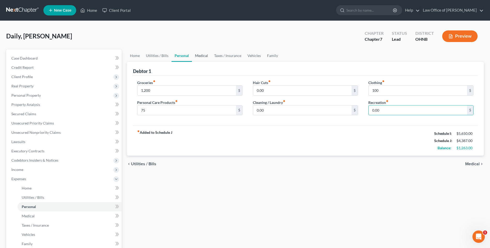
click at [205, 57] on link "Medical" at bounding box center [201, 56] width 19 height 12
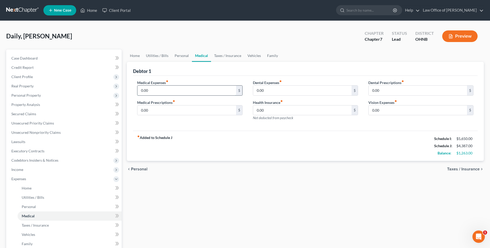
click at [151, 95] on input "0.00" at bounding box center [186, 91] width 98 height 10
type input "450"
click at [229, 60] on link "Taxes / Insurance" at bounding box center [227, 56] width 33 height 12
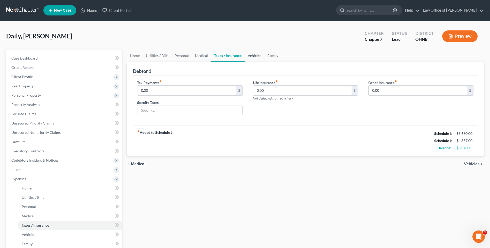
click at [258, 60] on link "Vehicles" at bounding box center [254, 56] width 20 height 12
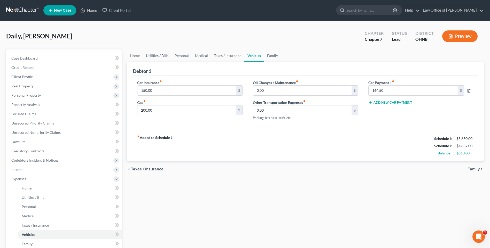
click at [152, 60] on link "Utilities / Bills" at bounding box center [157, 56] width 29 height 12
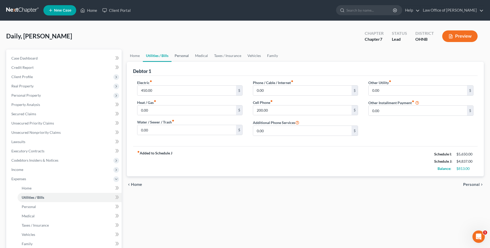
click at [185, 60] on link "Personal" at bounding box center [181, 56] width 20 height 12
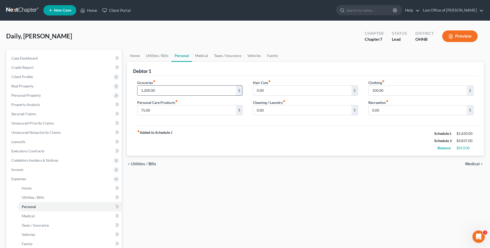
click at [145, 95] on input "1,200.00" at bounding box center [186, 91] width 98 height 10
type input "1,500"
click at [205, 58] on link "Medical" at bounding box center [201, 56] width 19 height 12
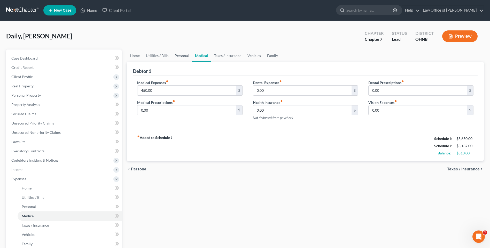
click at [182, 59] on link "Personal" at bounding box center [181, 56] width 20 height 12
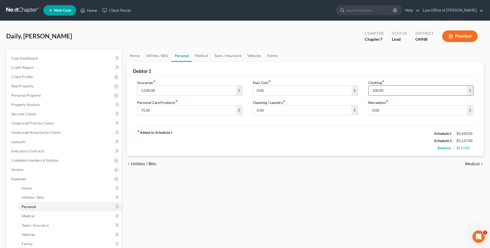
click at [375, 95] on input "100.00" at bounding box center [417, 91] width 98 height 10
type input "200"
click at [153, 115] on input "75.00" at bounding box center [186, 111] width 98 height 10
type input "100"
click at [206, 58] on link "Medical" at bounding box center [201, 56] width 19 height 12
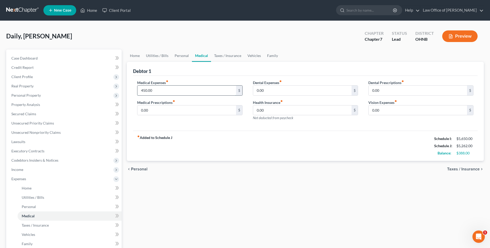
click at [150, 95] on input "450.00" at bounding box center [186, 91] width 98 height 10
type input "500"
click at [264, 58] on link "Vehicles" at bounding box center [254, 56] width 20 height 12
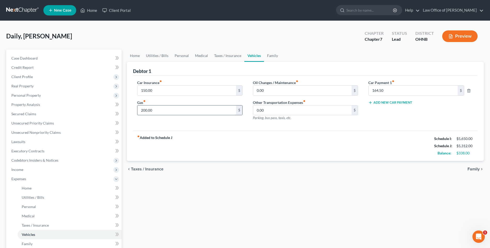
click at [152, 115] on input "200.00" at bounding box center [186, 111] width 98 height 10
type input "250"
click at [145, 95] on input "150.00" at bounding box center [186, 91] width 98 height 10
type input "200"
click at [140, 59] on link "Home" at bounding box center [135, 56] width 16 height 12
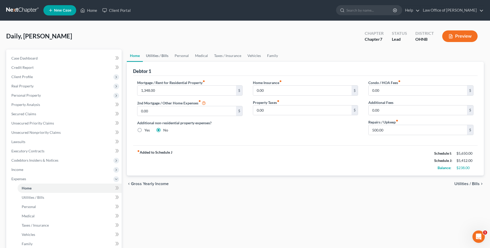
click at [157, 58] on link "Utilities / Bills" at bounding box center [157, 56] width 29 height 12
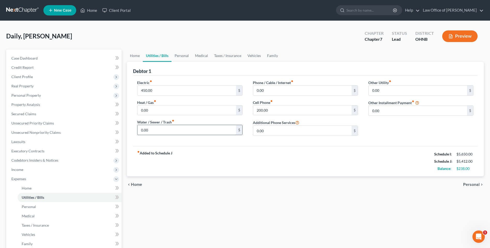
click at [146, 135] on input "0.00" at bounding box center [186, 130] width 98 height 10
type input "50"
click at [188, 60] on link "Personal" at bounding box center [181, 56] width 20 height 12
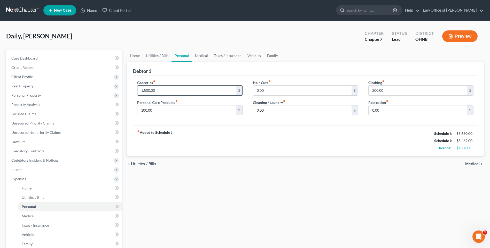
click at [146, 95] on input "1,500.00" at bounding box center [186, 91] width 98 height 10
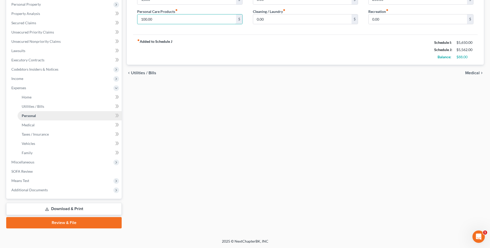
scroll to position [103, 0]
click at [30, 164] on span "Miscellaneous" at bounding box center [22, 162] width 23 height 4
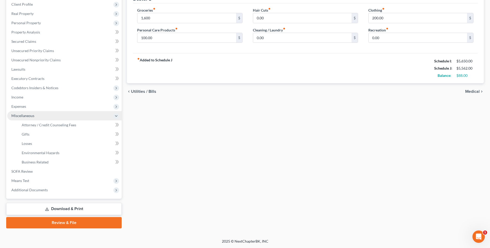
scroll to position [92, 0]
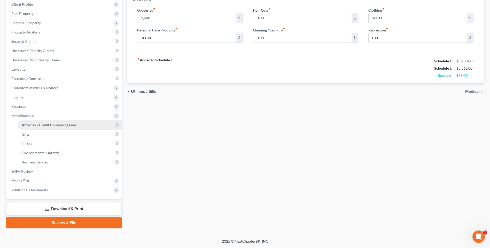
click at [55, 123] on span "Attorney / Credit Counseling Fees" at bounding box center [49, 125] width 54 height 4
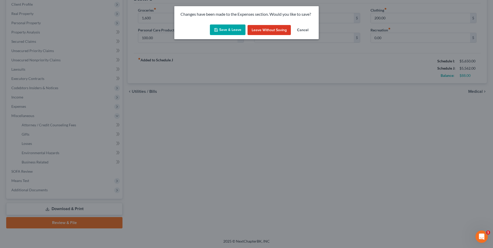
click at [235, 32] on button "Save & Leave" at bounding box center [228, 30] width 36 height 11
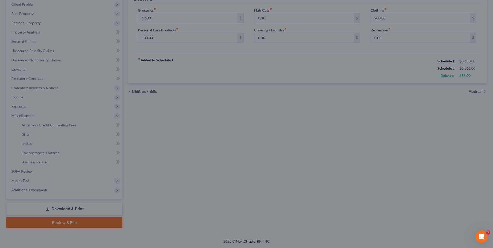
type input "1,600.00"
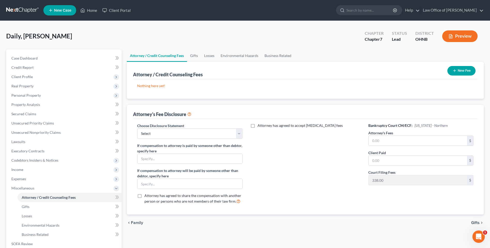
click at [448, 74] on button "New Fee" at bounding box center [461, 71] width 28 height 10
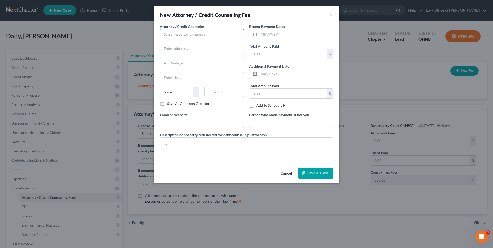
click at [180, 38] on input "text" at bounding box center [202, 34] width 84 height 10
click at [184, 46] on div "Law Office of [PERSON_NAME]" at bounding box center [191, 43] width 54 height 5
type input "Law Office of [PERSON_NAME]"
type input "500 Madison Ave."
type input "Suite 320"
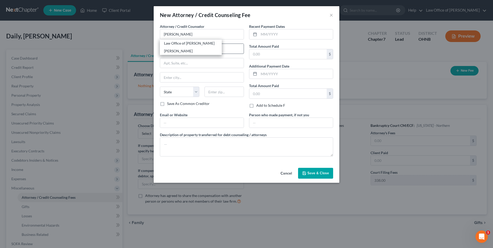
type input "[GEOGRAPHIC_DATA]"
select select "36"
type input "43604"
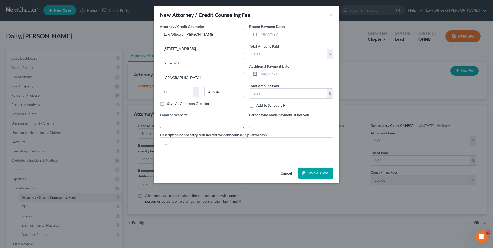
click at [186, 128] on input "text" at bounding box center [202, 123] width 84 height 10
click at [198, 112] on div "Attorney / Credit Counselor * Law Office of Thom Cafferty 500 Madison Ave. Suit…" at bounding box center [201, 68] width 89 height 89
click at [188, 128] on input "tcafferty" at bounding box center [202, 123] width 84 height 10
type input "[EMAIL_ADDRESS][DOMAIN_NAME]"
click at [265, 57] on input "text" at bounding box center [288, 54] width 77 height 10
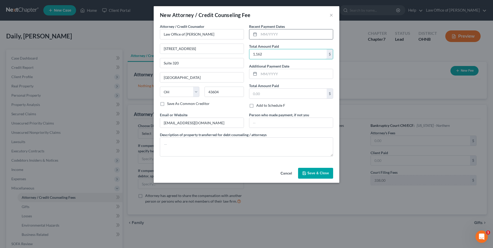
type input "1,162"
click at [274, 37] on input "text" at bounding box center [296, 34] width 74 height 10
type input "10/2025"
click at [318, 179] on button "Save & Close" at bounding box center [315, 173] width 35 height 11
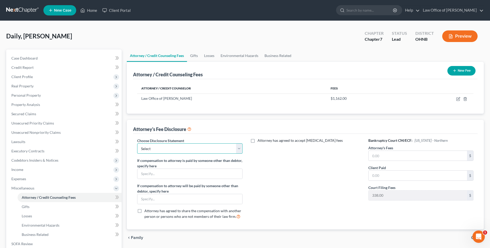
click at [228, 154] on select "Select Chapter 13 Discl. Statement Additional Language Ch. 7 Legal Services Ren…" at bounding box center [189, 148] width 105 height 10
select select "1"
click at [138, 152] on select "Select Chapter 13 Discl. Statement Additional Language Ch. 7 Legal Services Ren…" at bounding box center [189, 148] width 105 height 10
click at [374, 161] on input "text" at bounding box center [417, 156] width 98 height 10
type input "1,162"
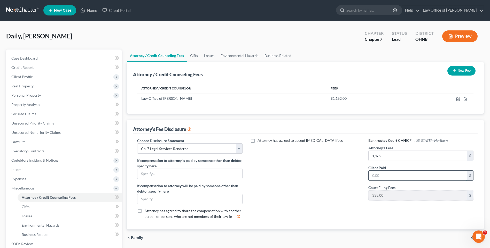
click at [380, 181] on input "text" at bounding box center [417, 176] width 98 height 10
type input "1,162"
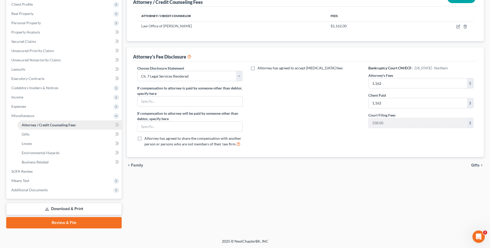
scroll to position [92, 0]
click at [41, 160] on span "Business Related" at bounding box center [35, 162] width 27 height 4
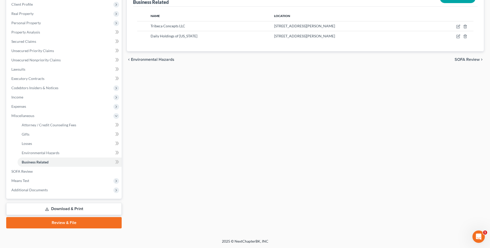
scroll to position [92, 0]
drag, startPoint x: 23, startPoint y: 174, endPoint x: 139, endPoint y: 179, distance: 116.0
click at [23, 179] on span "Means Test" at bounding box center [20, 181] width 18 height 4
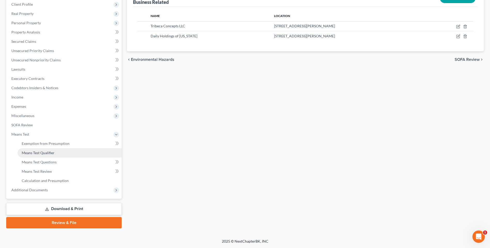
click at [34, 151] on span "Means Test Qualifier" at bounding box center [38, 153] width 33 height 4
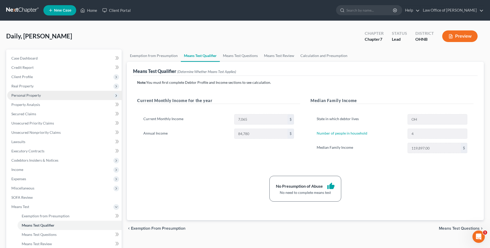
click at [34, 98] on span "Personal Property" at bounding box center [25, 95] width 29 height 4
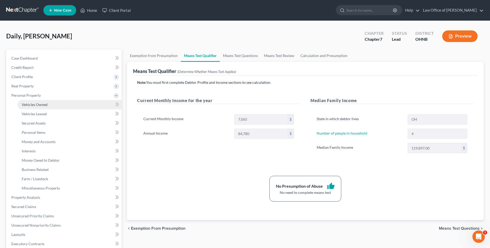
click at [37, 107] on span "Vehicles Owned" at bounding box center [35, 104] width 26 height 4
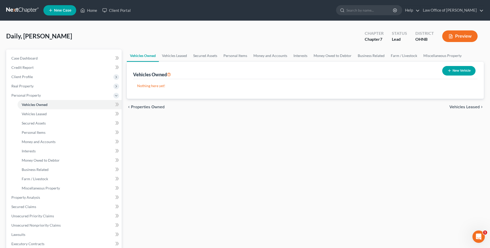
click at [449, 72] on line "button" at bounding box center [449, 71] width 0 height 2
select select "0"
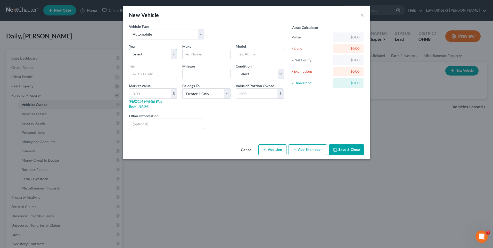
click at [170, 57] on select "Select 2026 2025 2024 2023 2022 2021 2020 2019 2018 2017 2016 2015 2014 2013 20…" at bounding box center [153, 54] width 48 height 10
select select "9"
click at [129, 52] on select "Select 2026 2025 2024 2023 2022 2021 2020 2019 2018 2017 2016 2015 2014 2013 20…" at bounding box center [153, 54] width 48 height 10
click at [202, 57] on input "text" at bounding box center [207, 54] width 48 height 10
type input "Toyota"
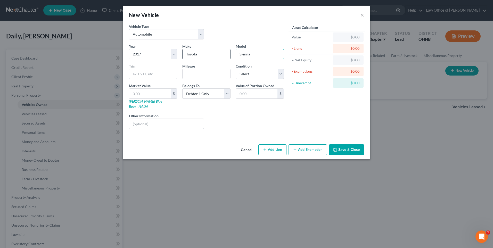
type input "Sienna"
click at [261, 78] on select "Select Excellent Very Good Good Fair Poor" at bounding box center [260, 74] width 48 height 10
select select "2"
click at [236, 73] on select "Select Excellent Very Good Good Fair Poor" at bounding box center [260, 74] width 48 height 10
click at [137, 108] on link "Kelly Blue Book" at bounding box center [145, 104] width 33 height 10
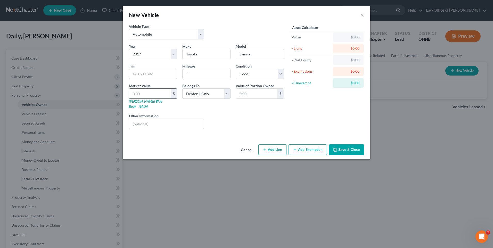
drag, startPoint x: 127, startPoint y: 99, endPoint x: 131, endPoint y: 99, distance: 3.9
click at [129, 99] on input "text" at bounding box center [150, 94] width 42 height 10
type input "1"
type input "1.00"
type input "15"
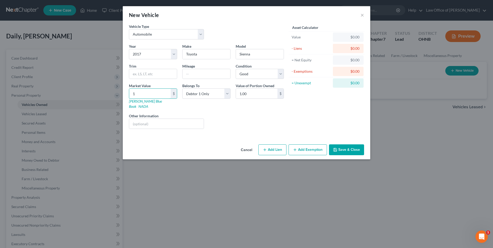
type input "15.00"
type input "150"
type input "150.00"
type input "1500"
type input "1,500.00"
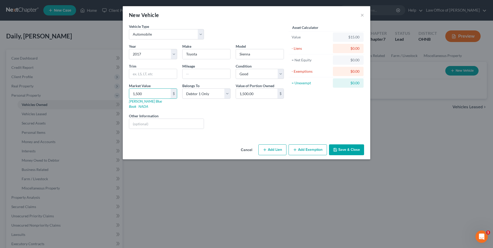
type input "1,5000"
type input "15,000.00"
type input "15,000"
click at [301, 154] on button "Add Exemption" at bounding box center [308, 150] width 38 height 11
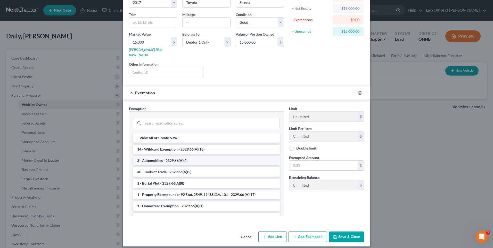
click at [153, 165] on li "3 - Automobiles - 2329.66(A)(2)" at bounding box center [206, 160] width 147 height 9
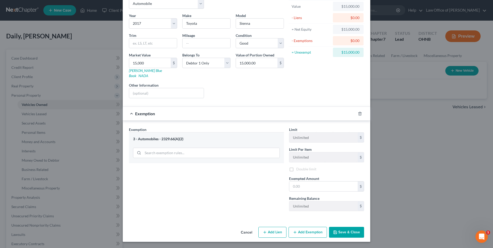
scroll to position [43, 0]
click at [305, 182] on input "text" at bounding box center [324, 187] width 68 height 10
type input "5,025"
click at [302, 232] on button "Add Exemption" at bounding box center [308, 232] width 38 height 11
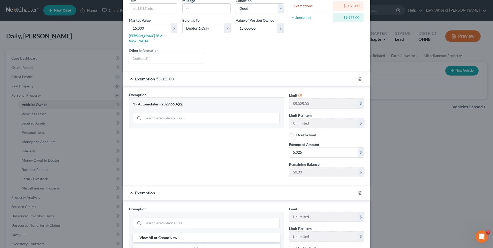
scroll to position [172, 0]
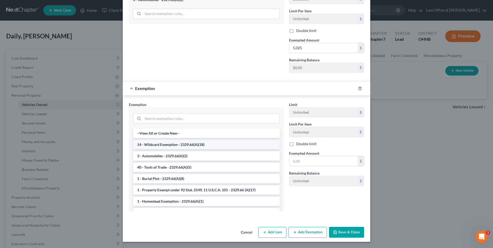
click at [166, 149] on li "14 - Wildcard Exemption - 2329.66(A)(18)" at bounding box center [206, 144] width 147 height 9
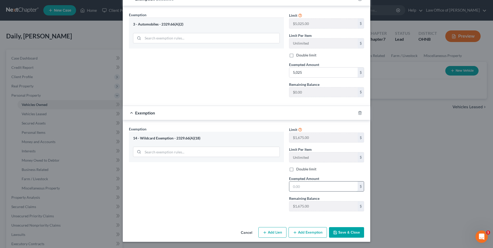
click at [305, 187] on input "text" at bounding box center [324, 187] width 68 height 10
type input "1,675"
click at [351, 233] on button "Save & Close" at bounding box center [346, 232] width 35 height 11
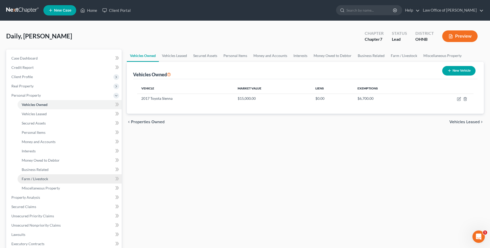
click at [39, 181] on span "Farm / Livestock" at bounding box center [35, 179] width 26 height 4
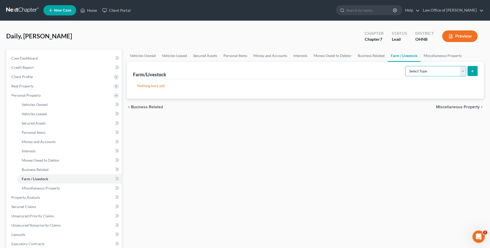
click at [462, 76] on select "Select Type Animals & Livestock Crops: Growing or Harvested Farming Equipment F…" at bounding box center [435, 71] width 61 height 10
click at [169, 180] on div "Vehicles Owned Vehicles Leased Secured Assets Personal Items Money and Accounts…" at bounding box center [305, 199] width 362 height 298
click at [36, 190] on span "Miscellaneous Property" at bounding box center [41, 188] width 38 height 4
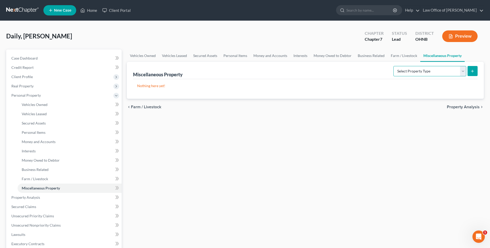
click at [463, 76] on select "Select Property Type Assigned for Creditor Benefit Within 1 Year Holding for An…" at bounding box center [429, 71] width 73 height 10
click at [272, 162] on div "Vehicles Owned Vehicles Leased Secured Assets Personal Items Money and Accounts…" at bounding box center [305, 199] width 362 height 298
click at [38, 107] on span "Vehicles Owned" at bounding box center [35, 104] width 26 height 4
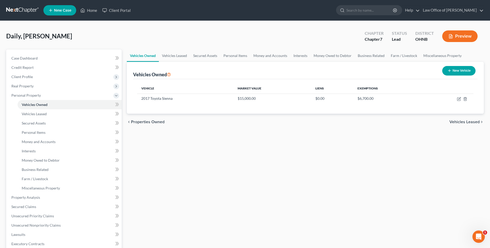
click at [448, 76] on button "New Vehicle" at bounding box center [458, 71] width 33 height 10
select select "0"
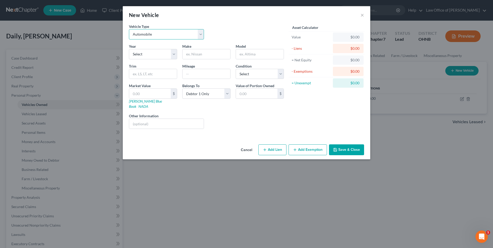
click at [196, 36] on select "Select Automobile Truck Trailer Watercraft Aircraft Motor Home Atv Other Vehicle" at bounding box center [166, 34] width 75 height 10
select select "2"
click at [129, 31] on select "Select Automobile Truck Trailer Watercraft Aircraft Motor Home Atv Other Vehicle" at bounding box center [166, 34] width 75 height 10
click at [157, 127] on input "text" at bounding box center [166, 124] width 75 height 10
type input "Small Garden Trailer"
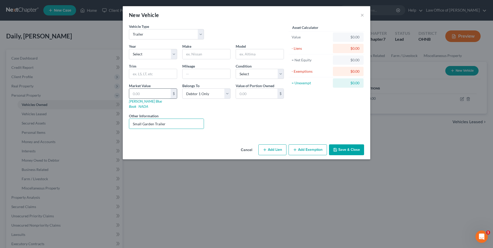
click at [140, 95] on input "text" at bounding box center [150, 94] width 42 height 10
type input "2"
type input "2.00"
type input "25"
type input "25.00"
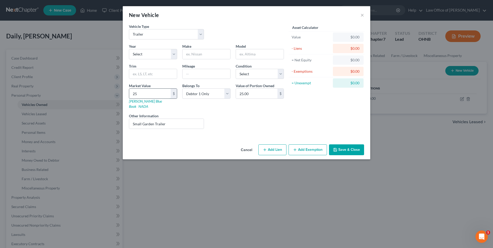
type input "250"
type input "250.00"
type input "250"
drag, startPoint x: 359, startPoint y: 154, endPoint x: 331, endPoint y: 153, distance: 28.4
click at [359, 154] on button "Save & Close" at bounding box center [346, 150] width 35 height 11
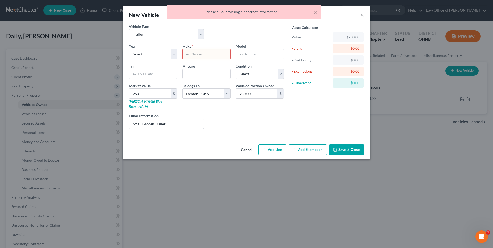
click at [201, 58] on input "text" at bounding box center [207, 54] width 48 height 10
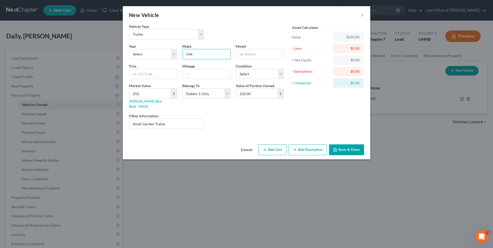
type input "Unk"
click at [361, 155] on button "Save & Close" at bounding box center [346, 150] width 35 height 11
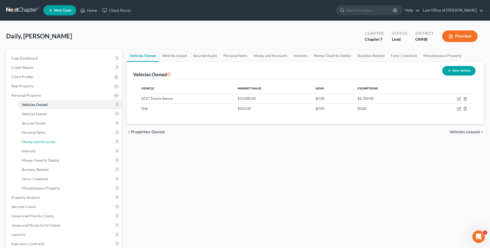
drag, startPoint x: 42, startPoint y: 150, endPoint x: 173, endPoint y: 169, distance: 132.9
click at [42, 144] on span "Money and Accounts" at bounding box center [39, 142] width 34 height 4
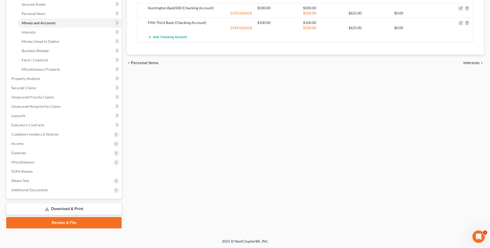
scroll to position [142, 0]
click at [75, 207] on link "Download & Print" at bounding box center [63, 209] width 115 height 12
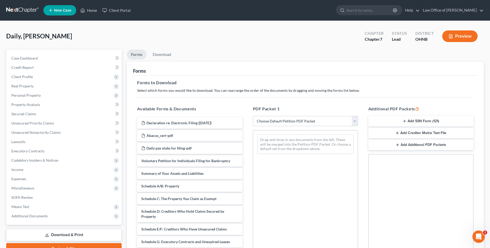
click at [294, 126] on select "Choose Default Petition PDF Packet Complete Bankruptcy Petition (all forms and …" at bounding box center [305, 121] width 105 height 10
select select "0"
click at [253, 123] on select "Choose Default Petition PDF Packet Complete Bankruptcy Petition (all forms and …" at bounding box center [305, 121] width 105 height 10
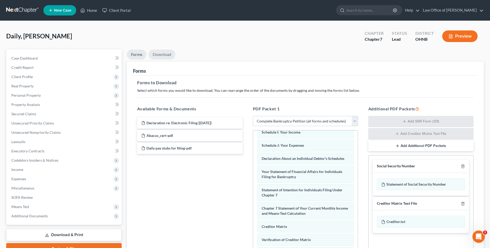
click at [165, 57] on link "Download" at bounding box center [161, 55] width 27 height 10
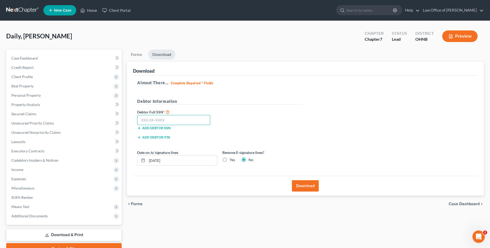
click at [172, 125] on input "text" at bounding box center [173, 120] width 73 height 10
type input "280-90-0533"
drag, startPoint x: 159, startPoint y: 169, endPoint x: 177, endPoint y: 167, distance: 17.6
click at [162, 165] on input "[DATE]" at bounding box center [182, 161] width 70 height 10
type input "[DATE]"
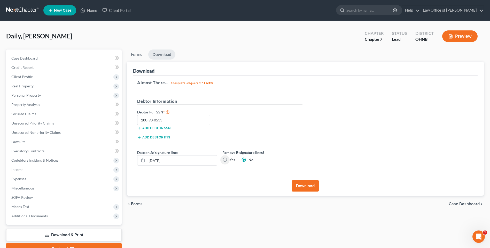
click at [308, 192] on button "Download" at bounding box center [305, 185] width 27 height 11
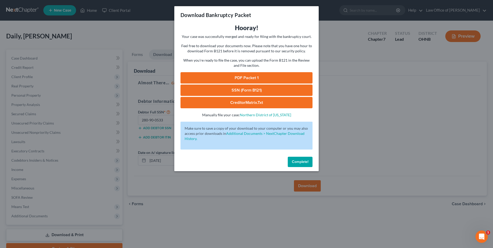
click at [252, 83] on link "PDF Packet 1" at bounding box center [247, 77] width 132 height 11
click at [305, 164] on span "Complete!" at bounding box center [300, 162] width 17 height 4
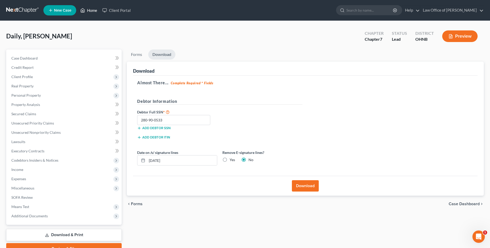
click at [92, 11] on link "Home" at bounding box center [89, 10] width 22 height 9
